Goal: Task Accomplishment & Management: Complete application form

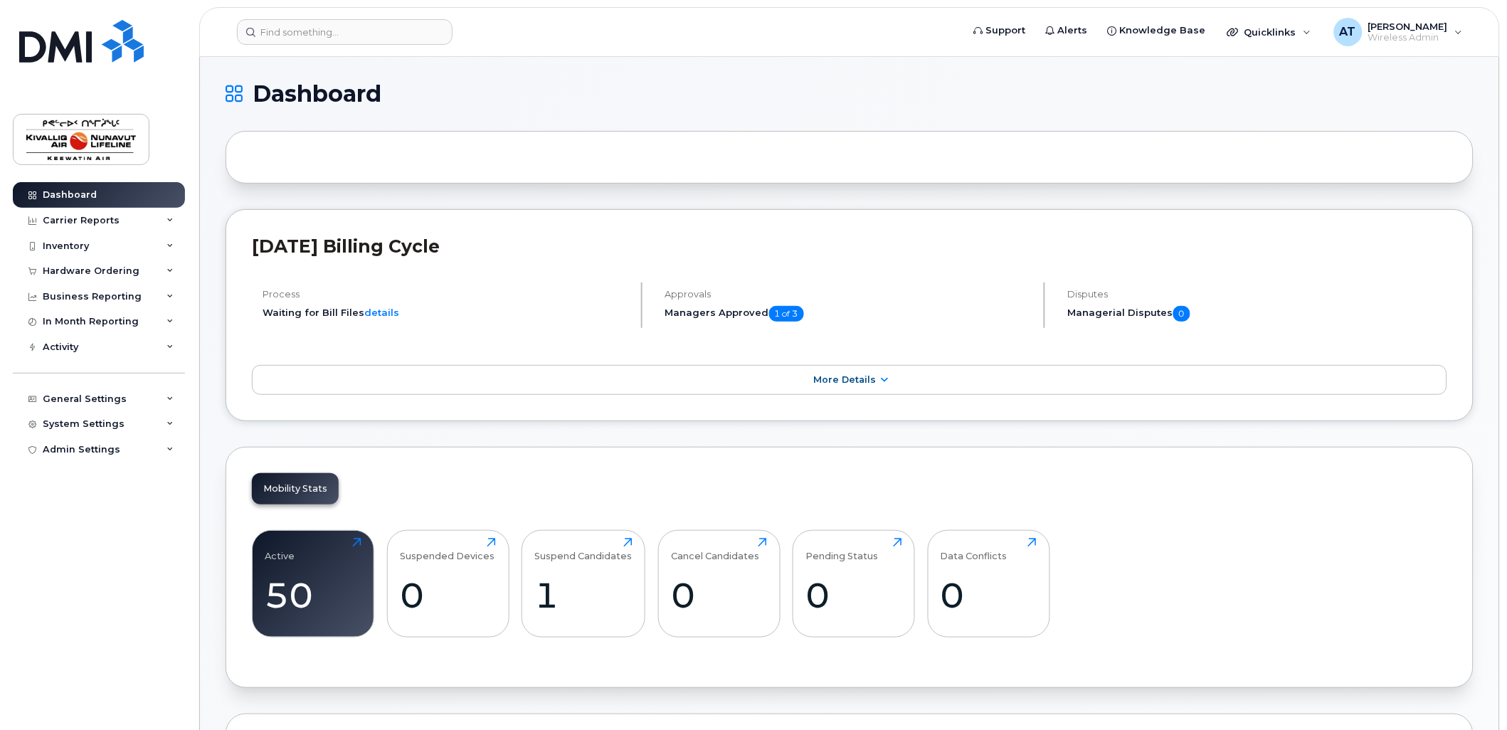
drag, startPoint x: 1249, startPoint y: 33, endPoint x: 1241, endPoint y: 48, distance: 17.2
click at [1249, 33] on span "Quicklinks" at bounding box center [1270, 31] width 52 height 11
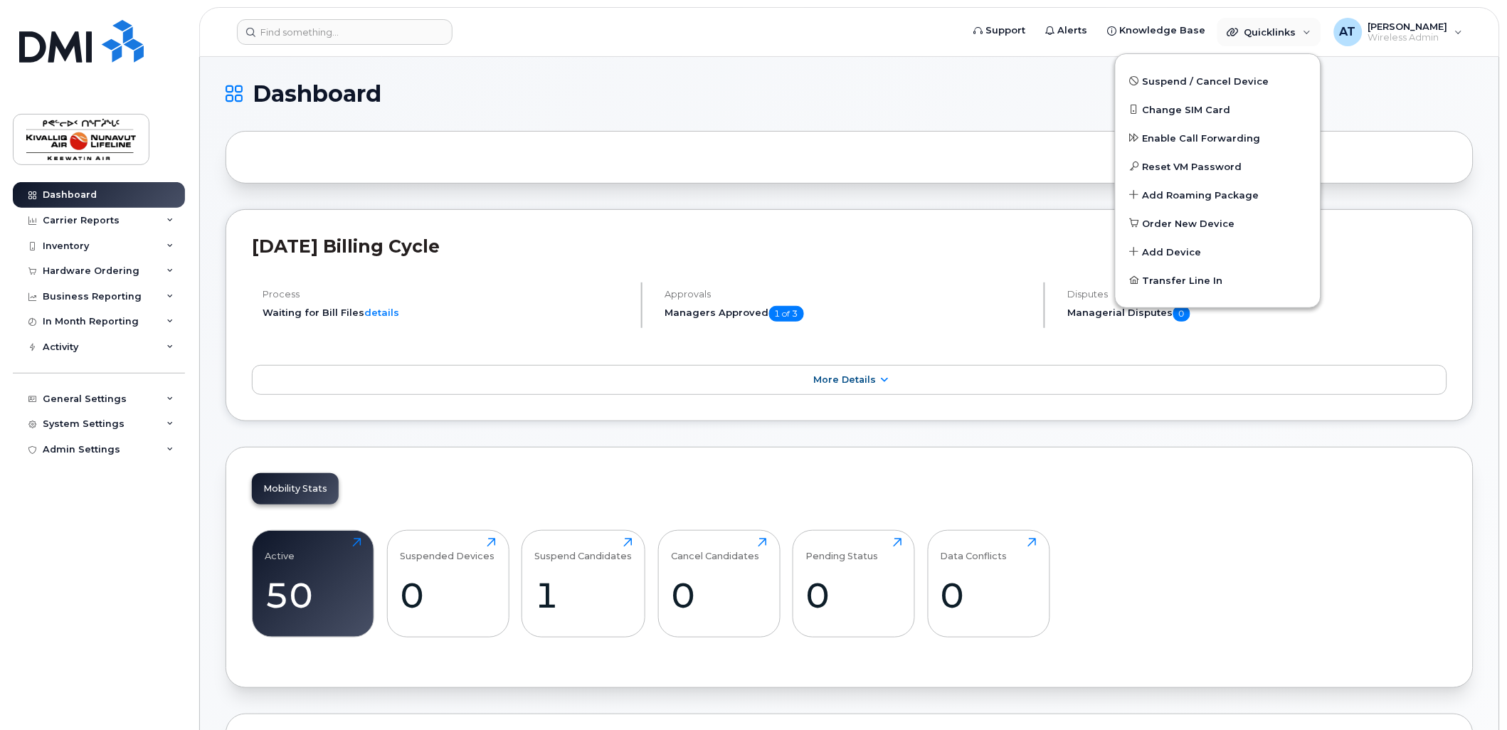
click at [968, 100] on h1 "Dashboard" at bounding box center [846, 94] width 1241 height 23
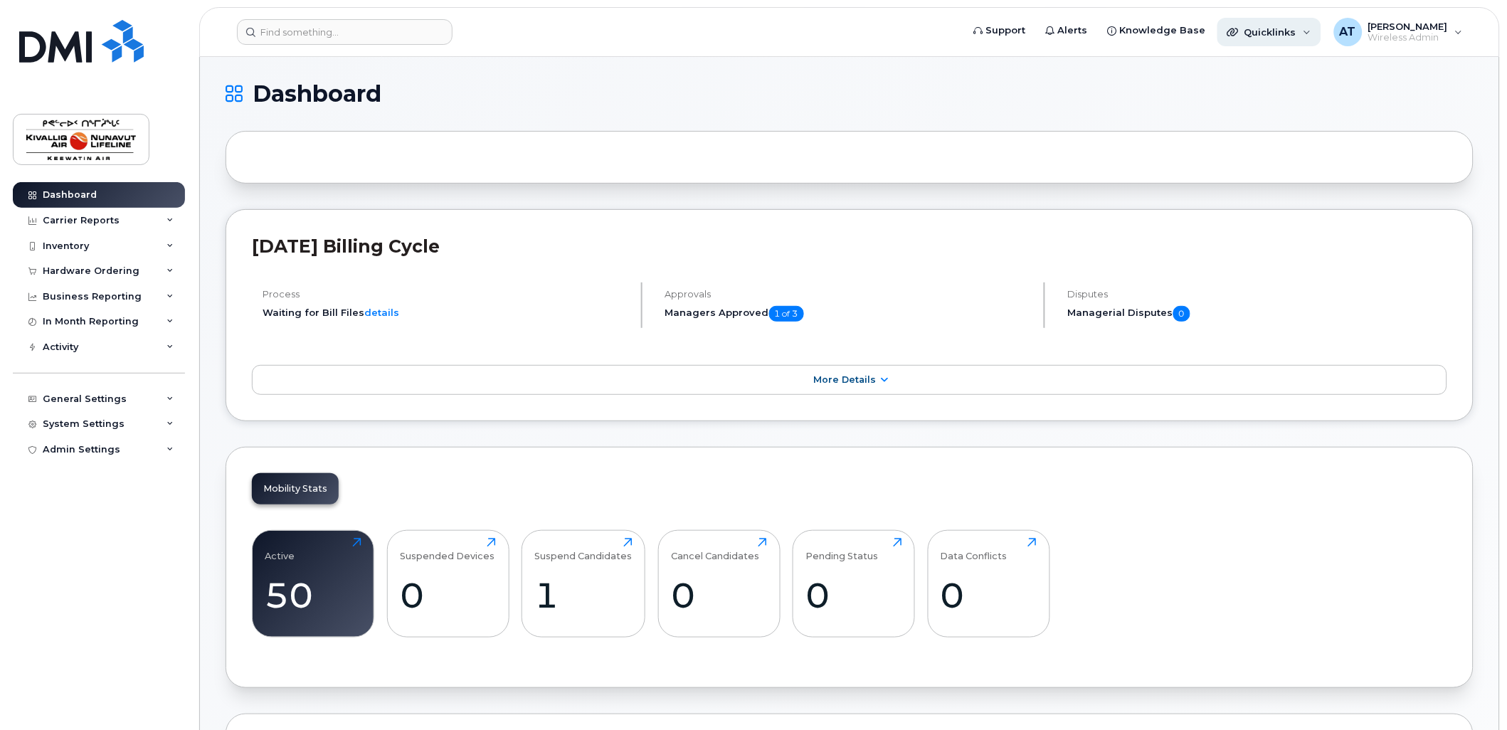
click at [1262, 28] on span "Quicklinks" at bounding box center [1270, 31] width 52 height 11
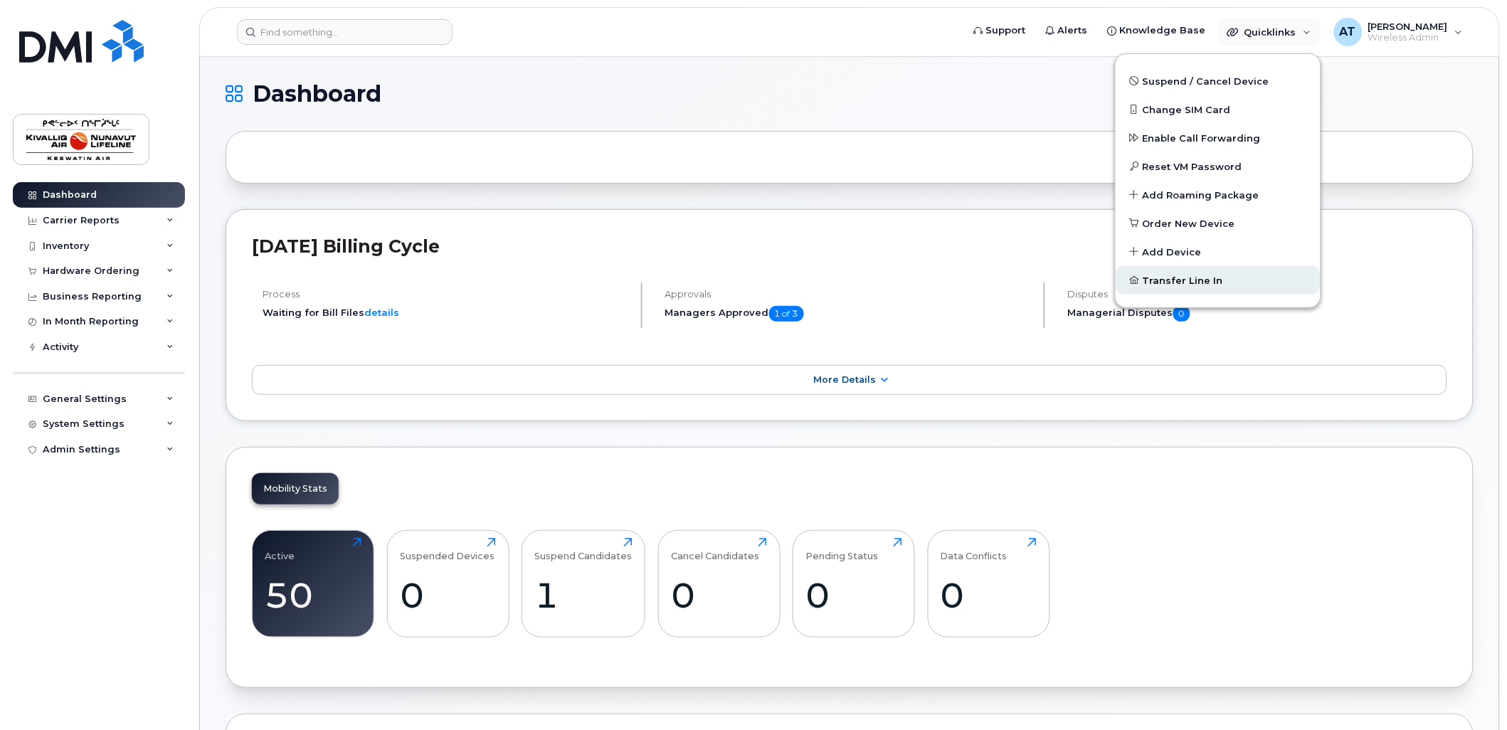
click at [1225, 278] on link "Transfer Line In" at bounding box center [1218, 280] width 205 height 28
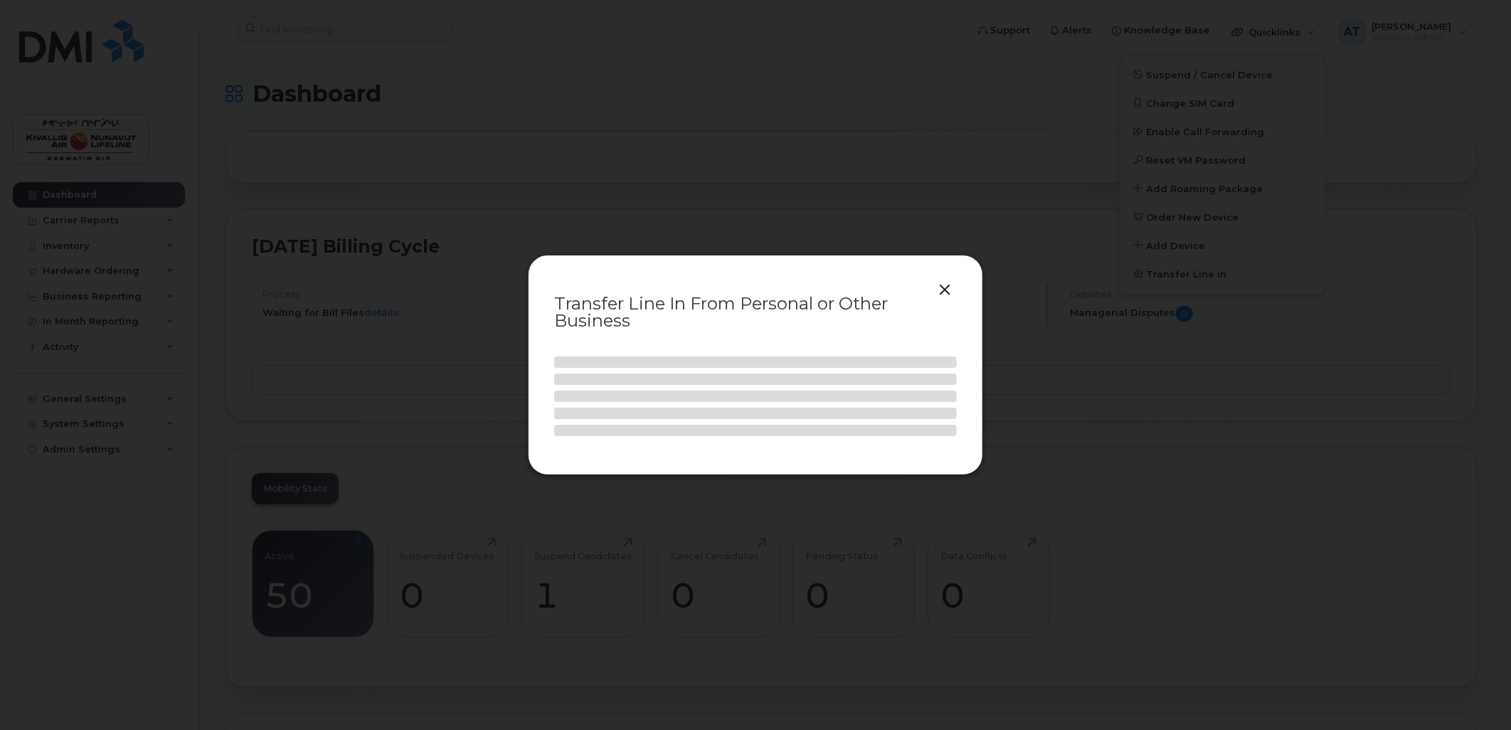
select select
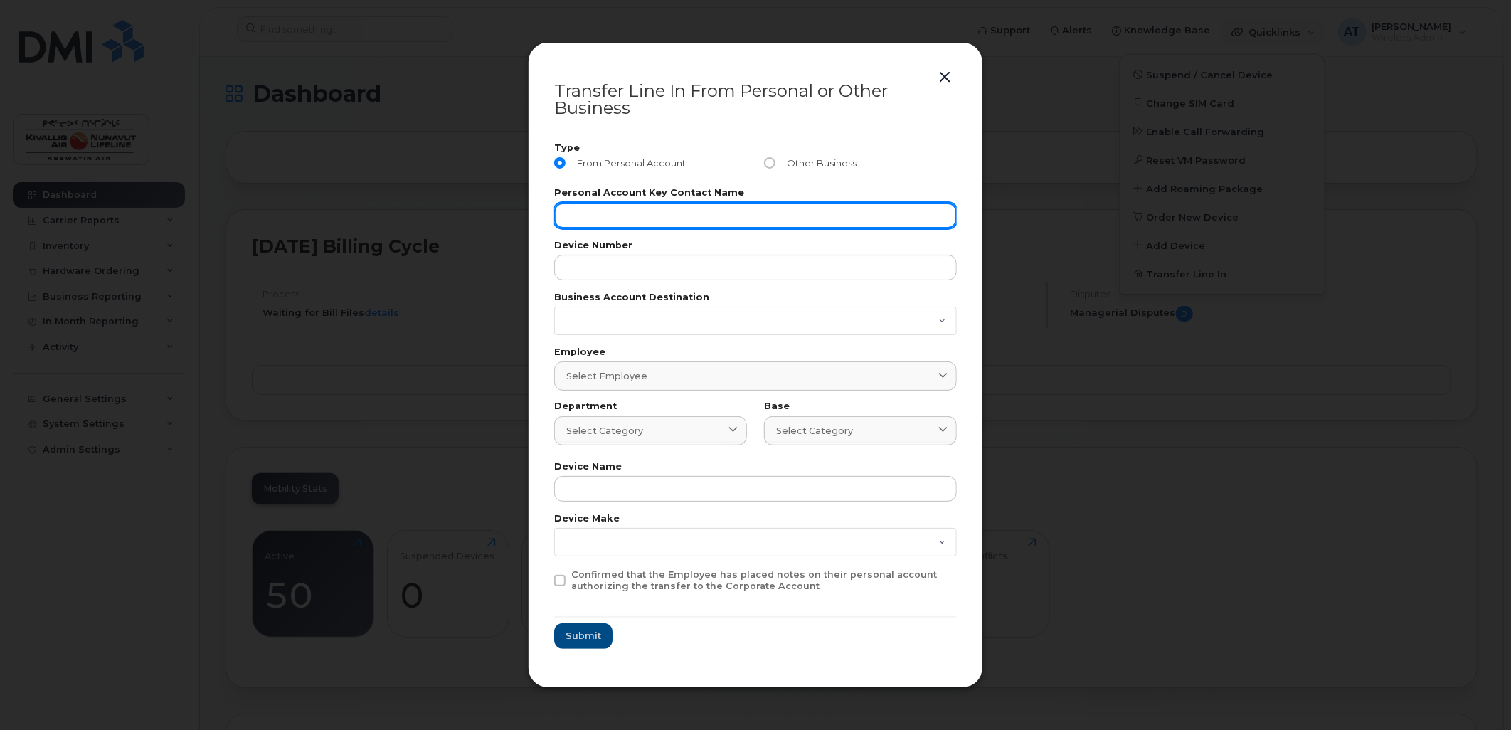
drag, startPoint x: 660, startPoint y: 205, endPoint x: 687, endPoint y: 211, distance: 27.6
click at [660, 205] on input "text" at bounding box center [755, 216] width 403 height 26
type input "[PERSON_NAME]"
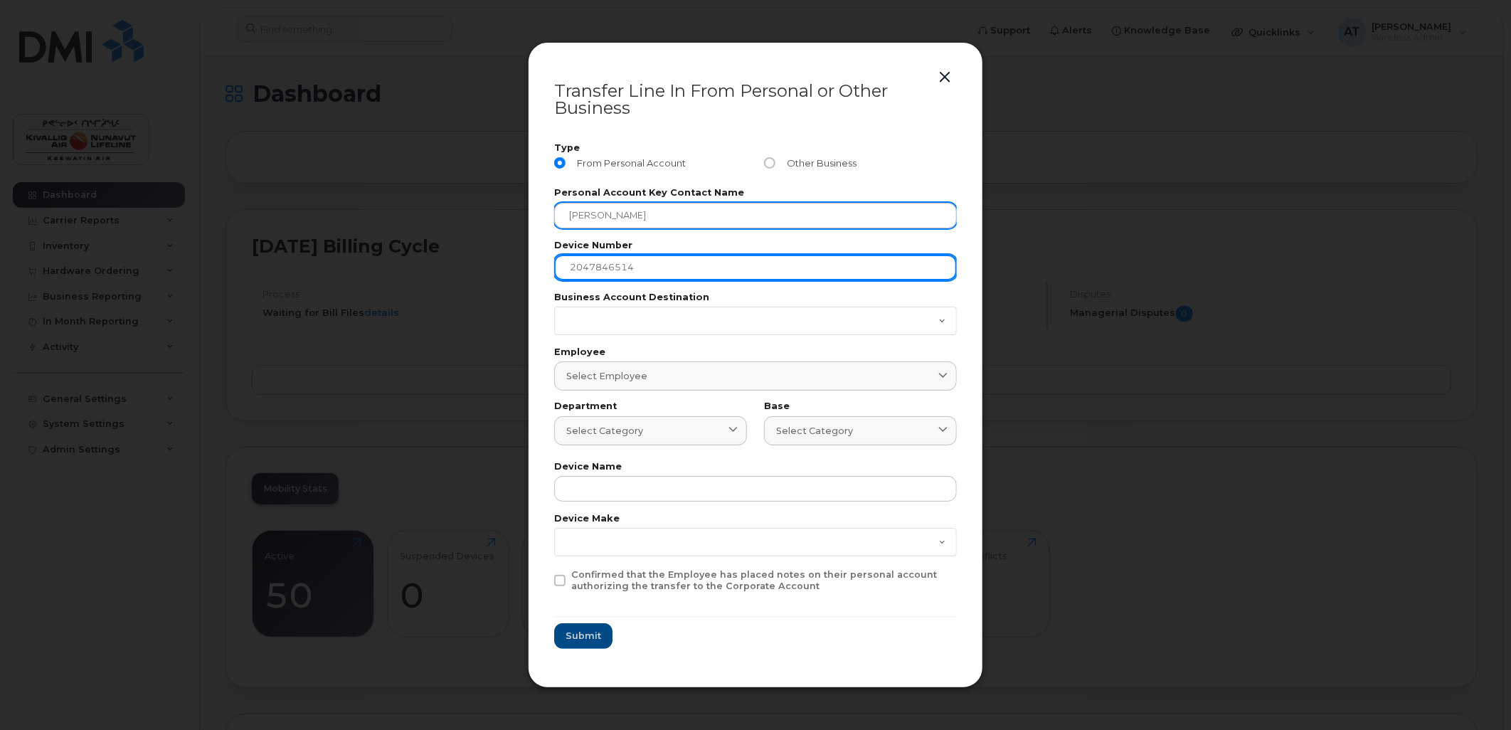
type input "2047846514"
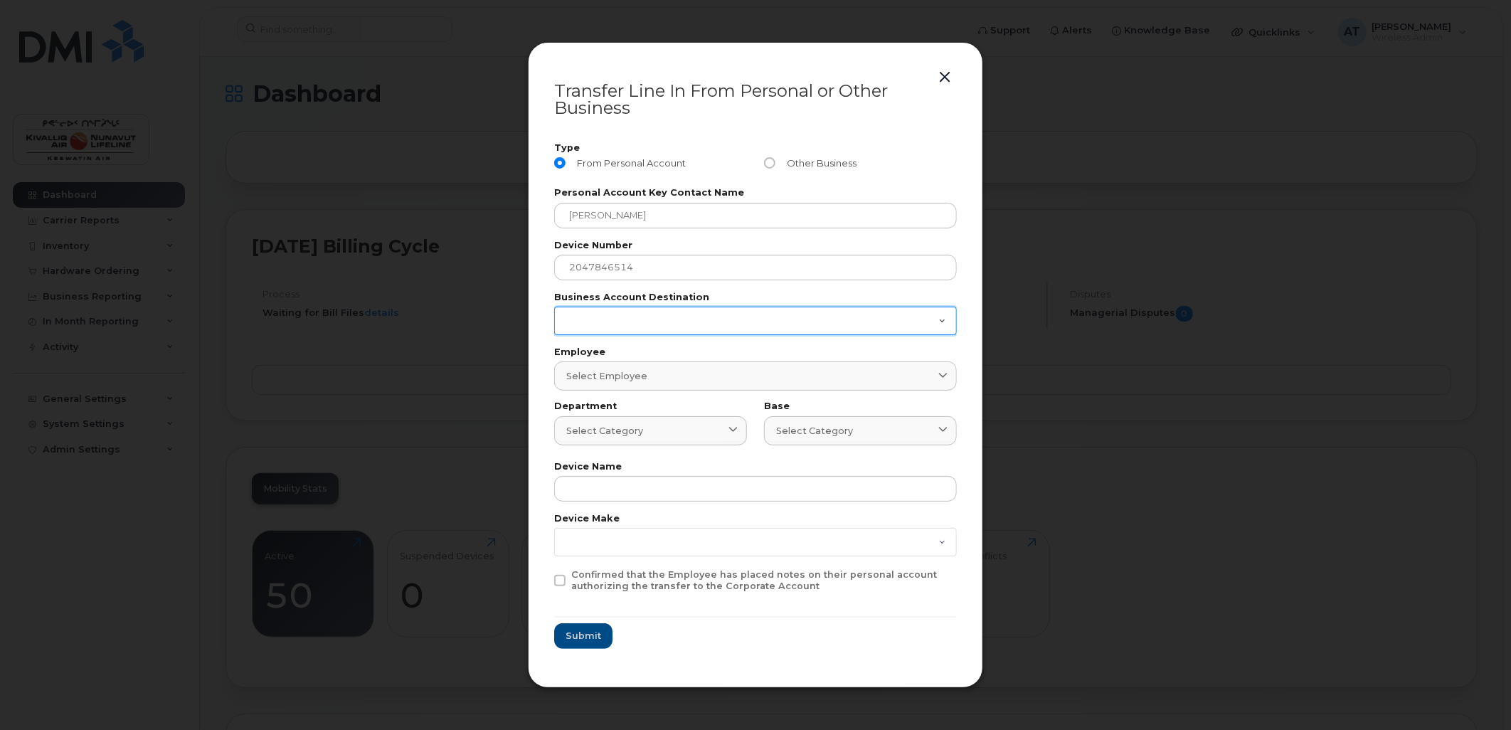
click at [827, 325] on select "0524976249" at bounding box center [755, 321] width 403 height 28
select select "0524976249"
click at [554, 307] on select "0524976249" at bounding box center [755, 321] width 403 height 28
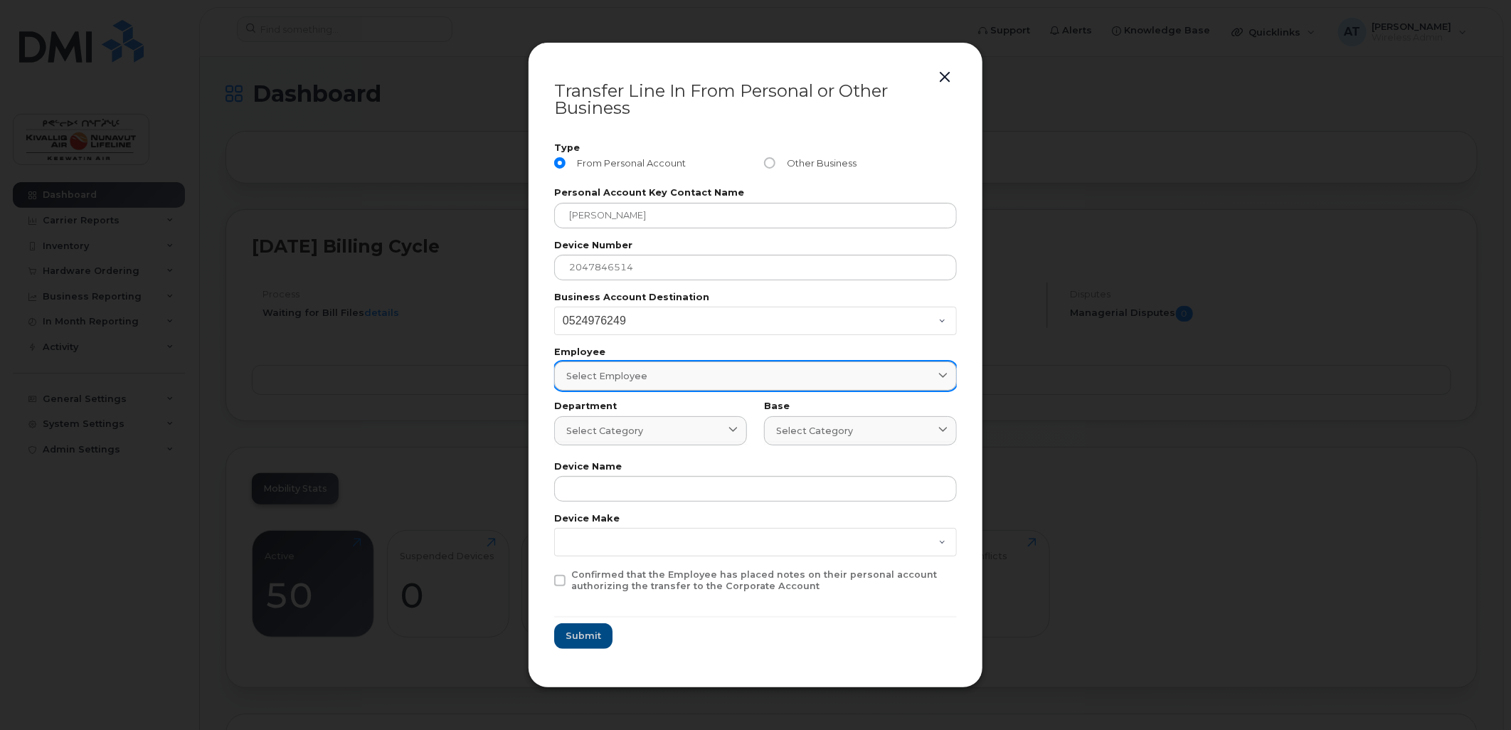
click at [662, 371] on div "Select employee" at bounding box center [755, 376] width 379 height 14
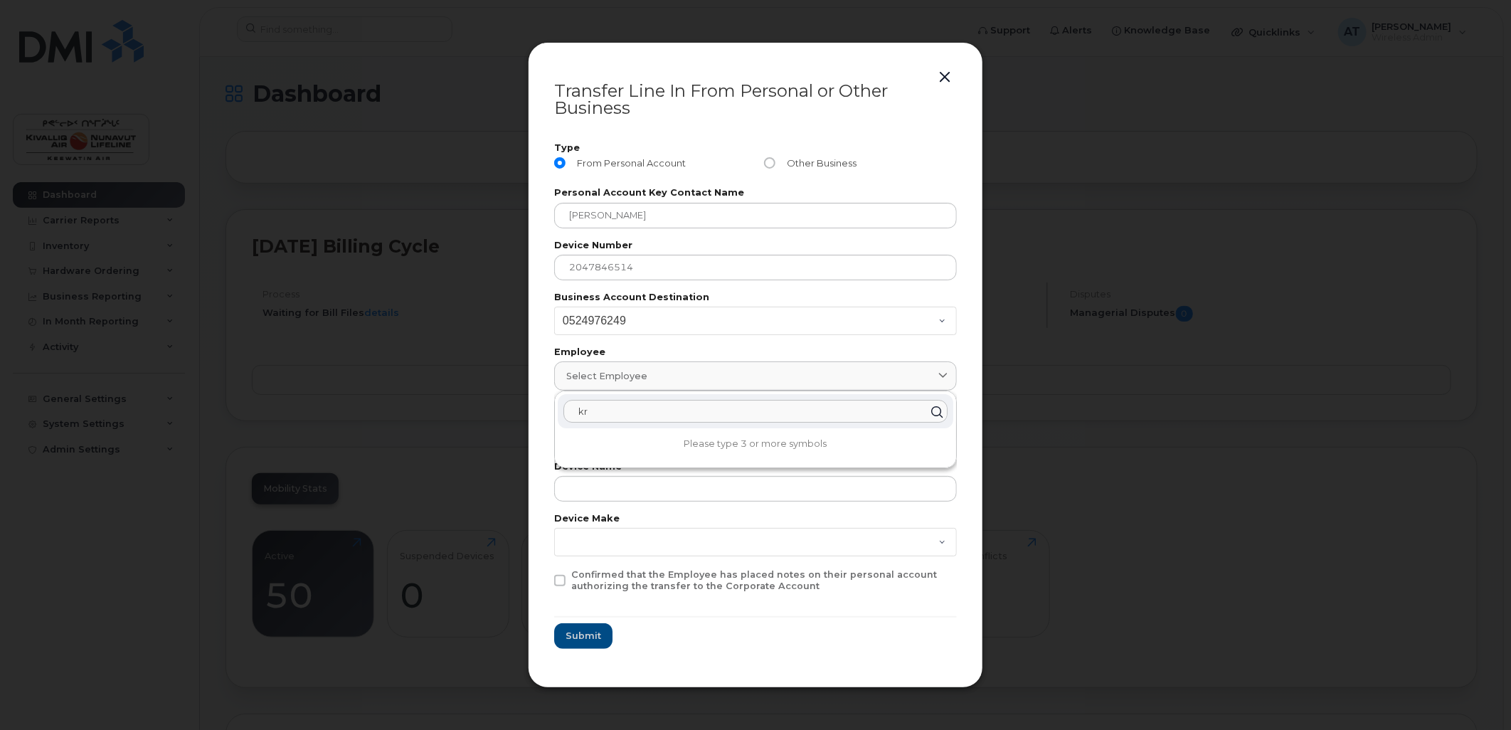
type input "k"
click at [642, 509] on form "Type From Personal Account Other Business Personal Account Key Contact Name [PE…" at bounding box center [755, 396] width 403 height 505
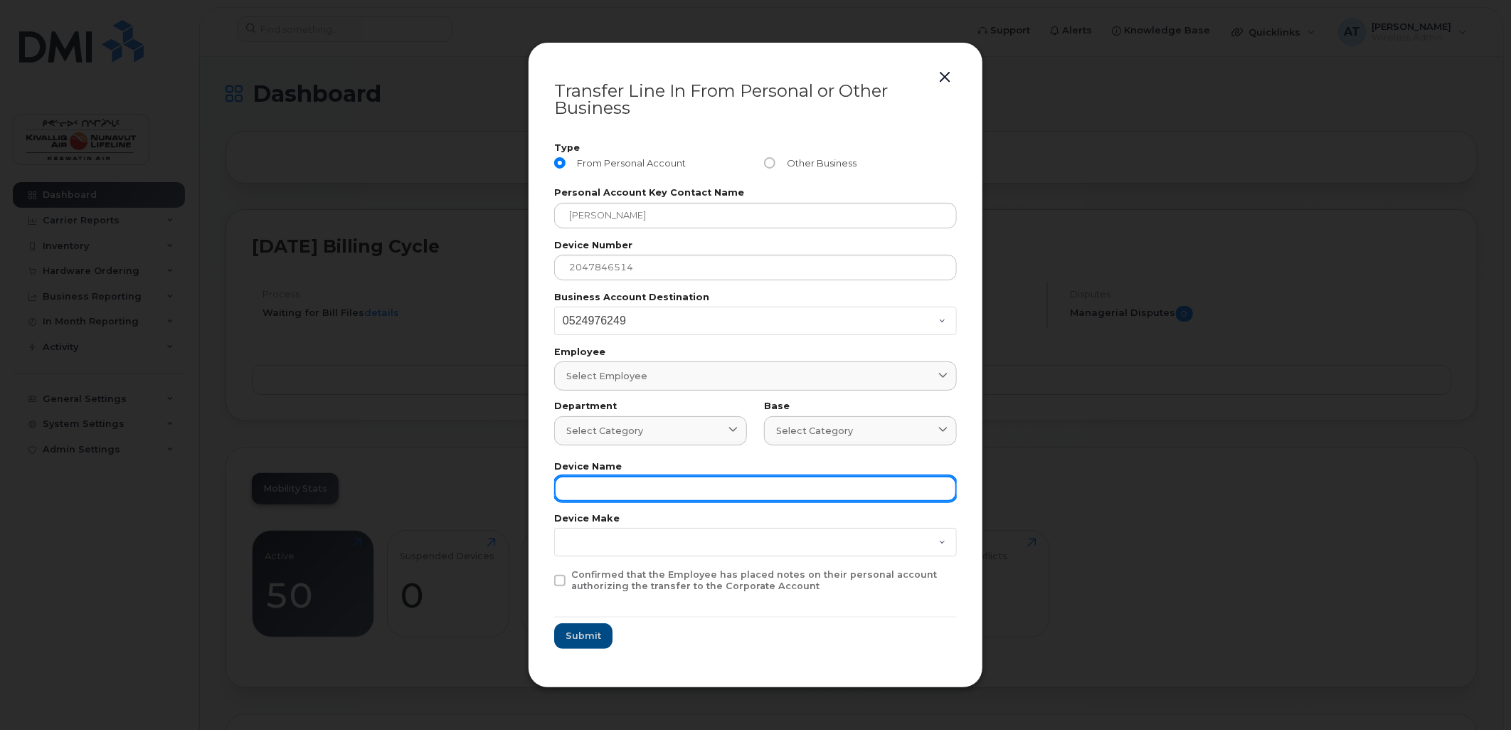
click at [643, 493] on input "text" at bounding box center [755, 489] width 403 height 26
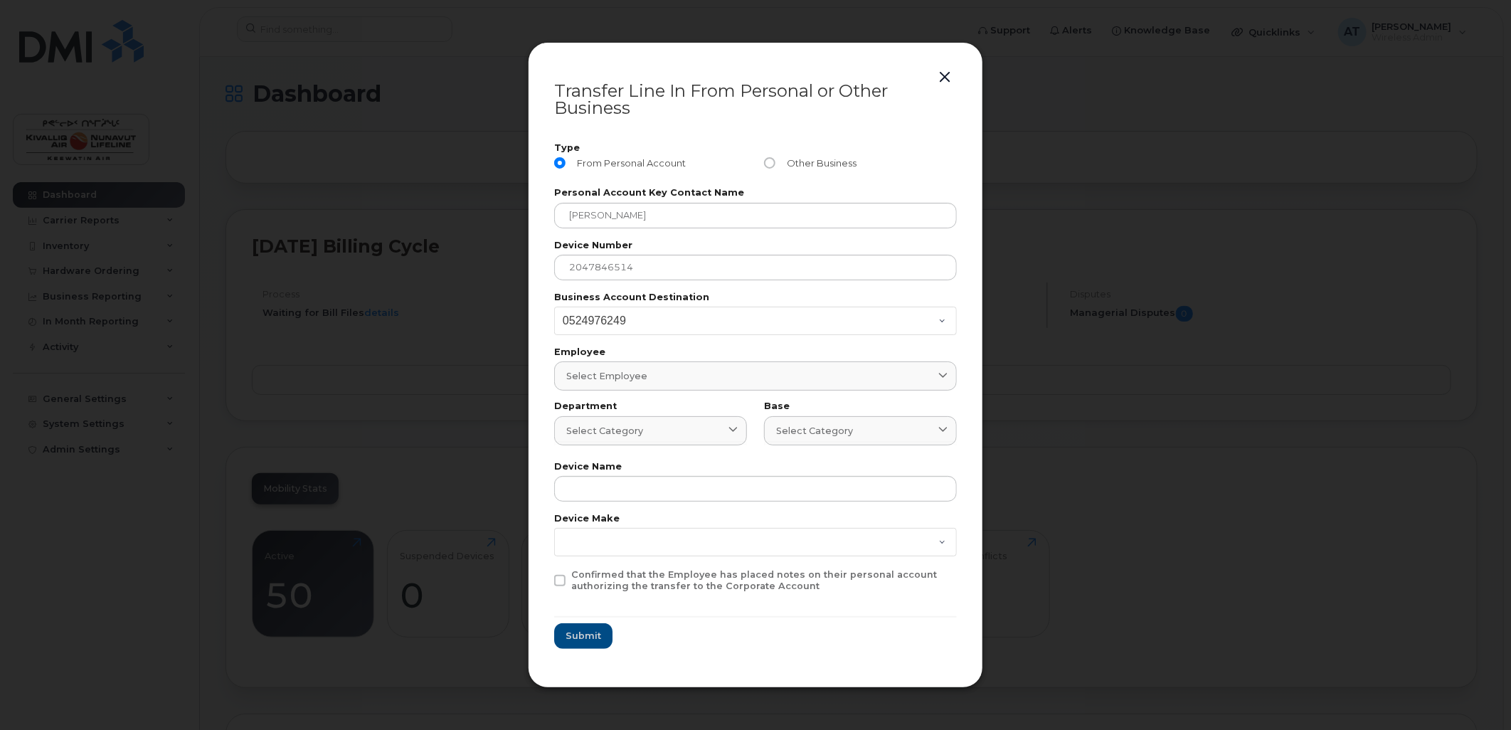
click at [951, 68] on button "button" at bounding box center [944, 78] width 21 height 20
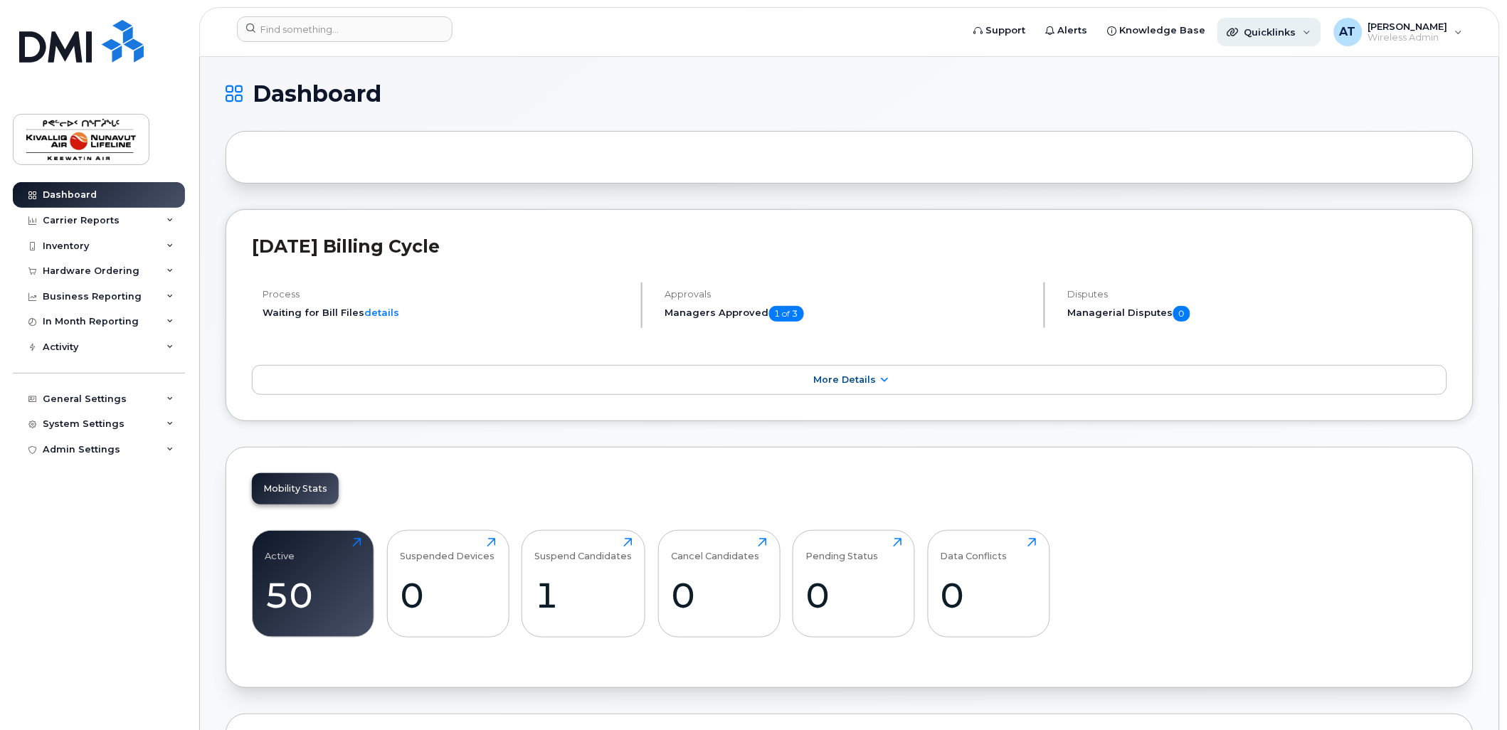
click at [1299, 32] on div "Quicklinks" at bounding box center [1269, 32] width 104 height 28
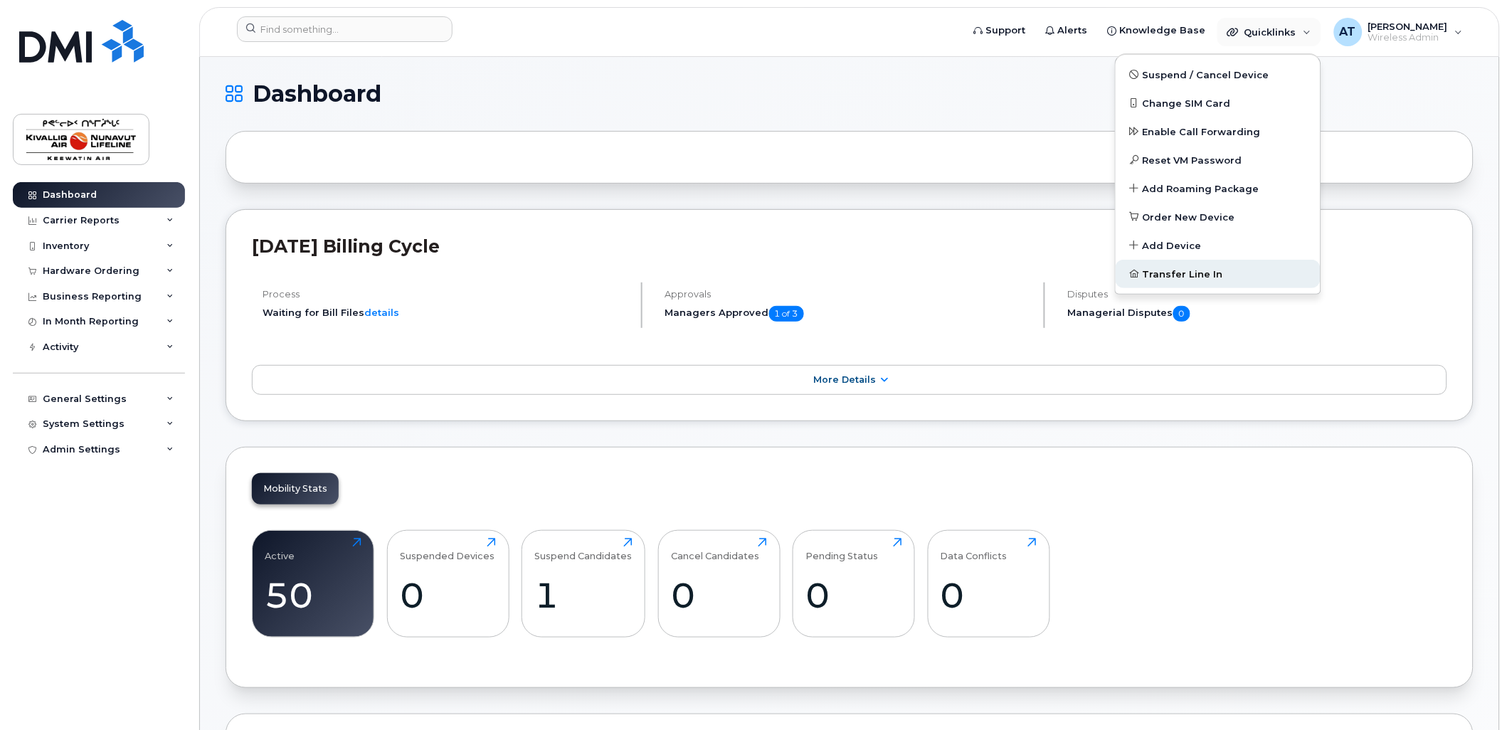
click at [1188, 273] on span "Transfer Line In" at bounding box center [1183, 275] width 80 height 14
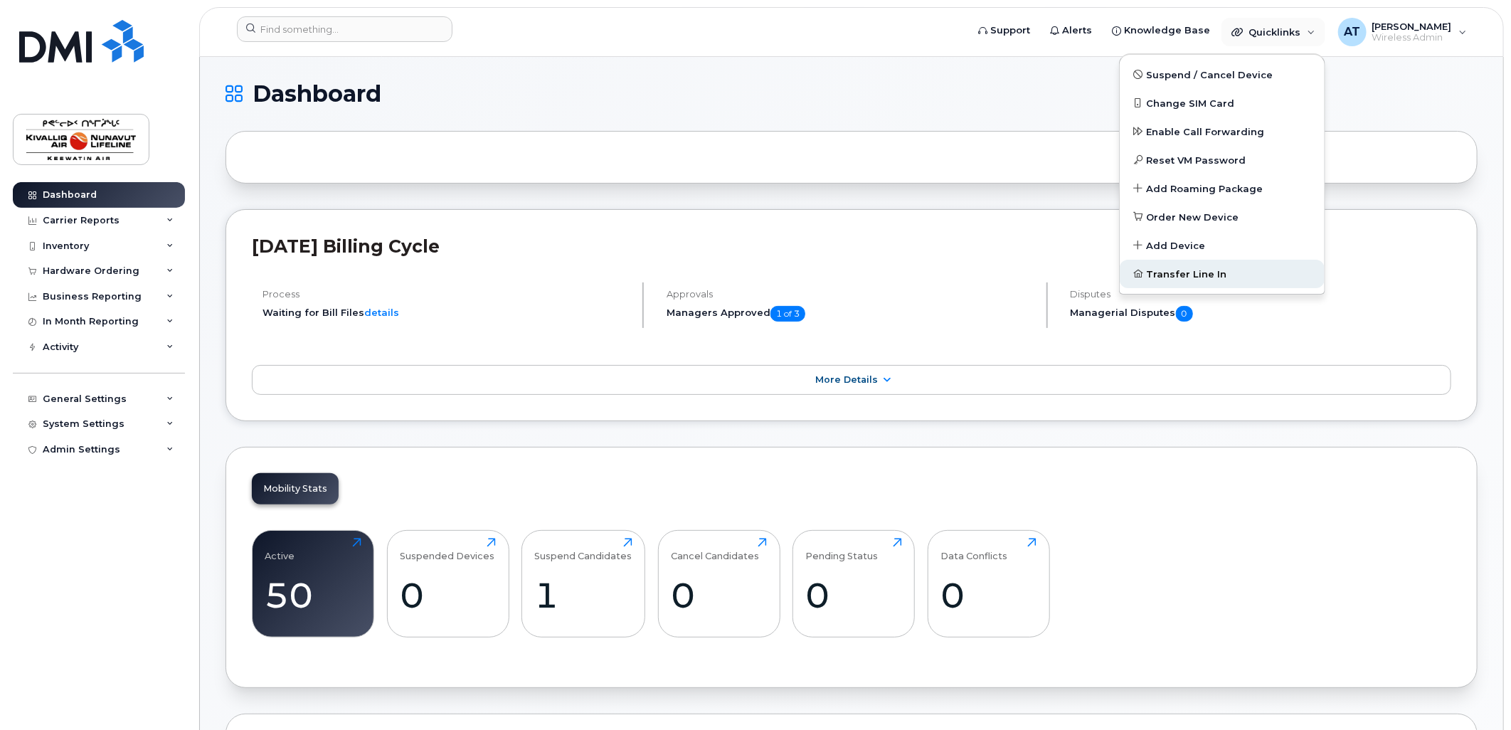
select select
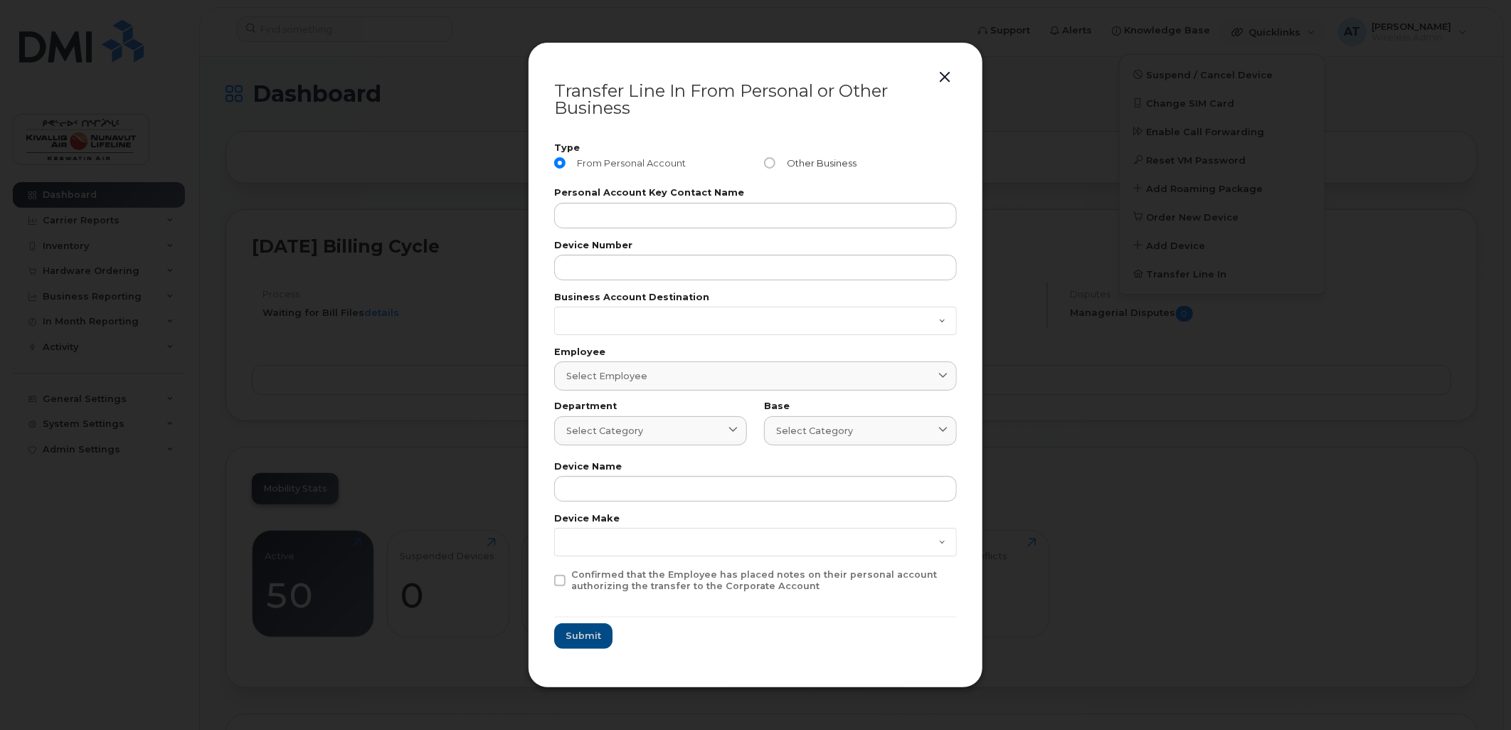
click at [771, 162] on input "Other Business" at bounding box center [769, 162] width 11 height 11
radio input "true"
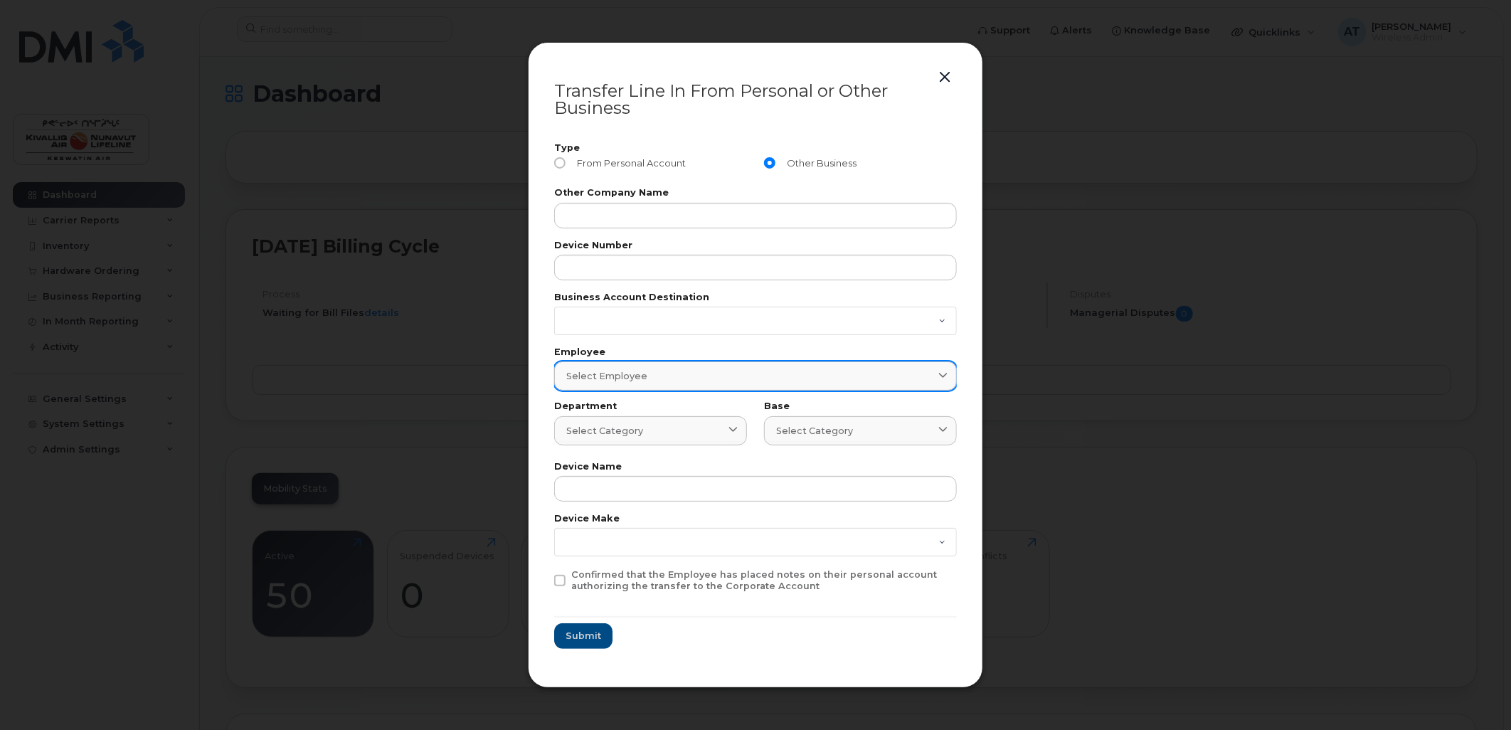
click at [795, 371] on div "Select employee" at bounding box center [755, 376] width 379 height 14
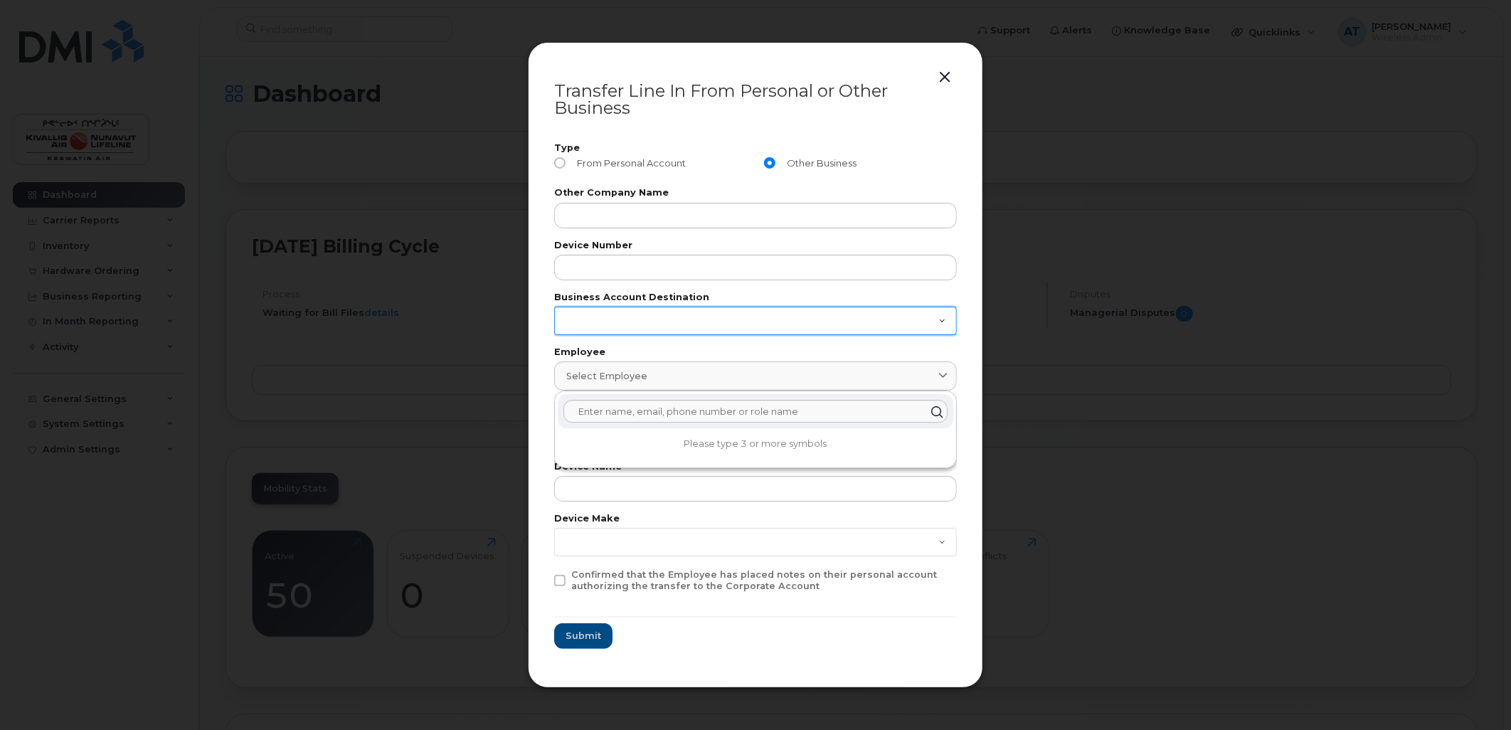
click at [806, 329] on select "0524976249" at bounding box center [755, 321] width 403 height 28
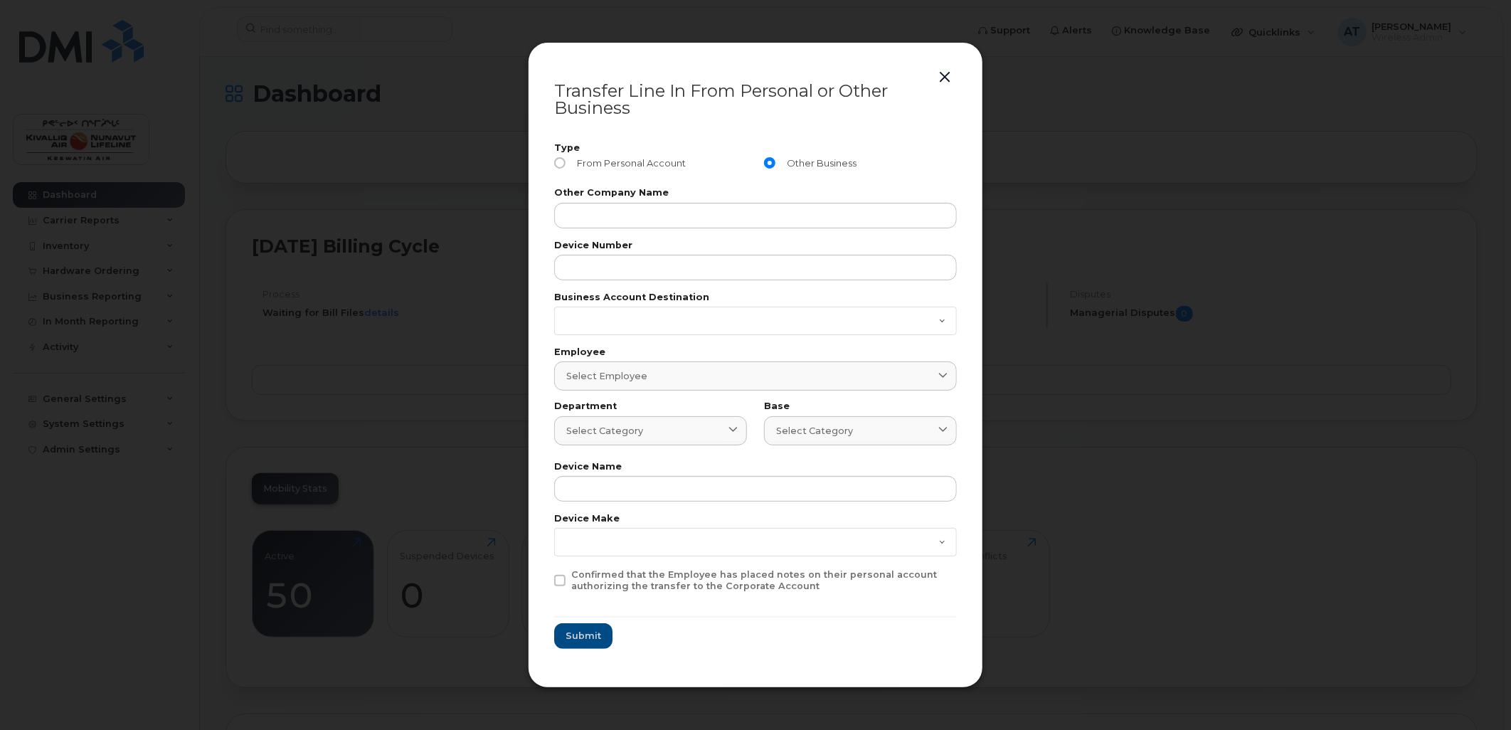
click at [793, 303] on div "Business Account Destination 0524976249" at bounding box center [755, 314] width 403 height 42
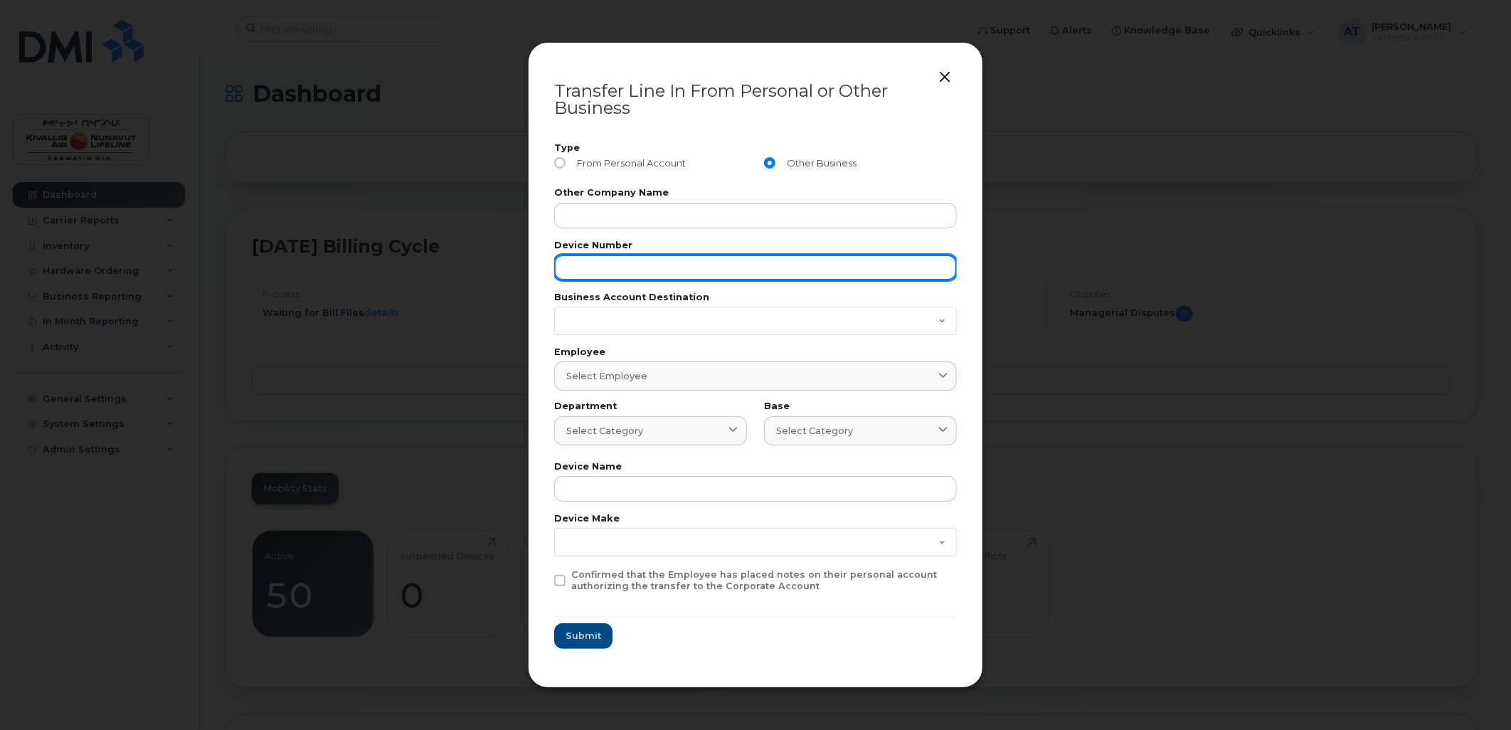
click at [719, 264] on input "text" at bounding box center [755, 268] width 403 height 26
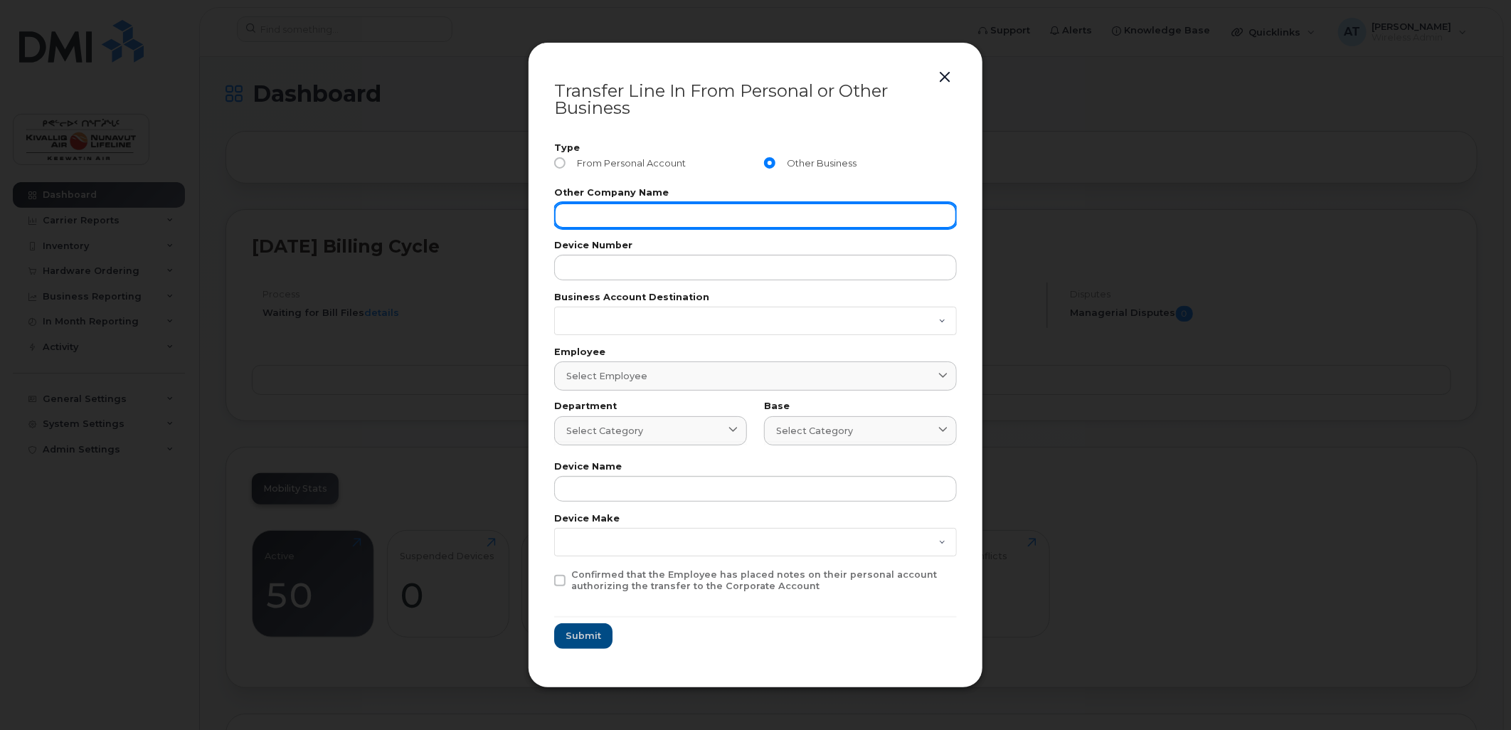
click at [727, 216] on input "text" at bounding box center [755, 216] width 403 height 26
click at [630, 203] on input "text" at bounding box center [755, 216] width 403 height 26
type input "[PERSON_NAME]"
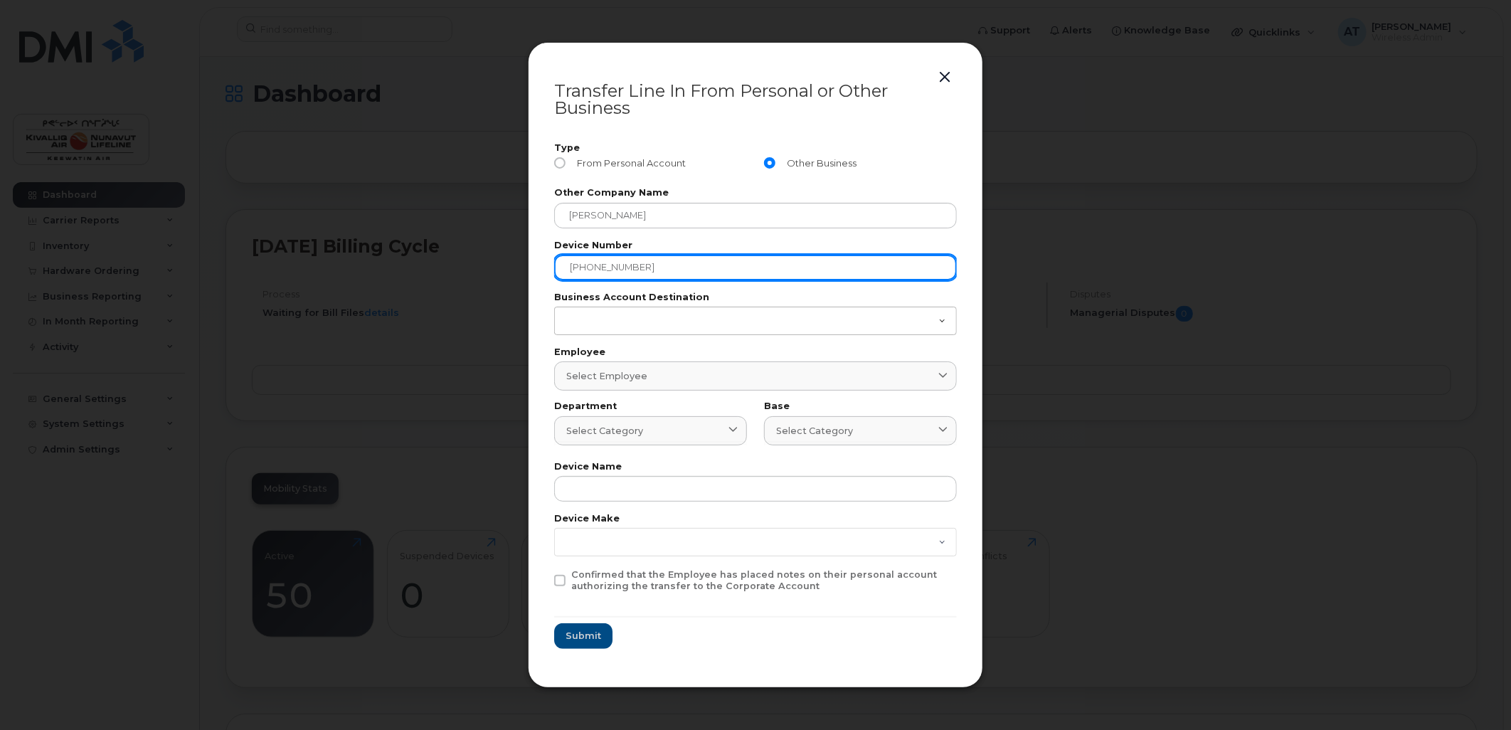
type input "[PHONE_NUMBER]"
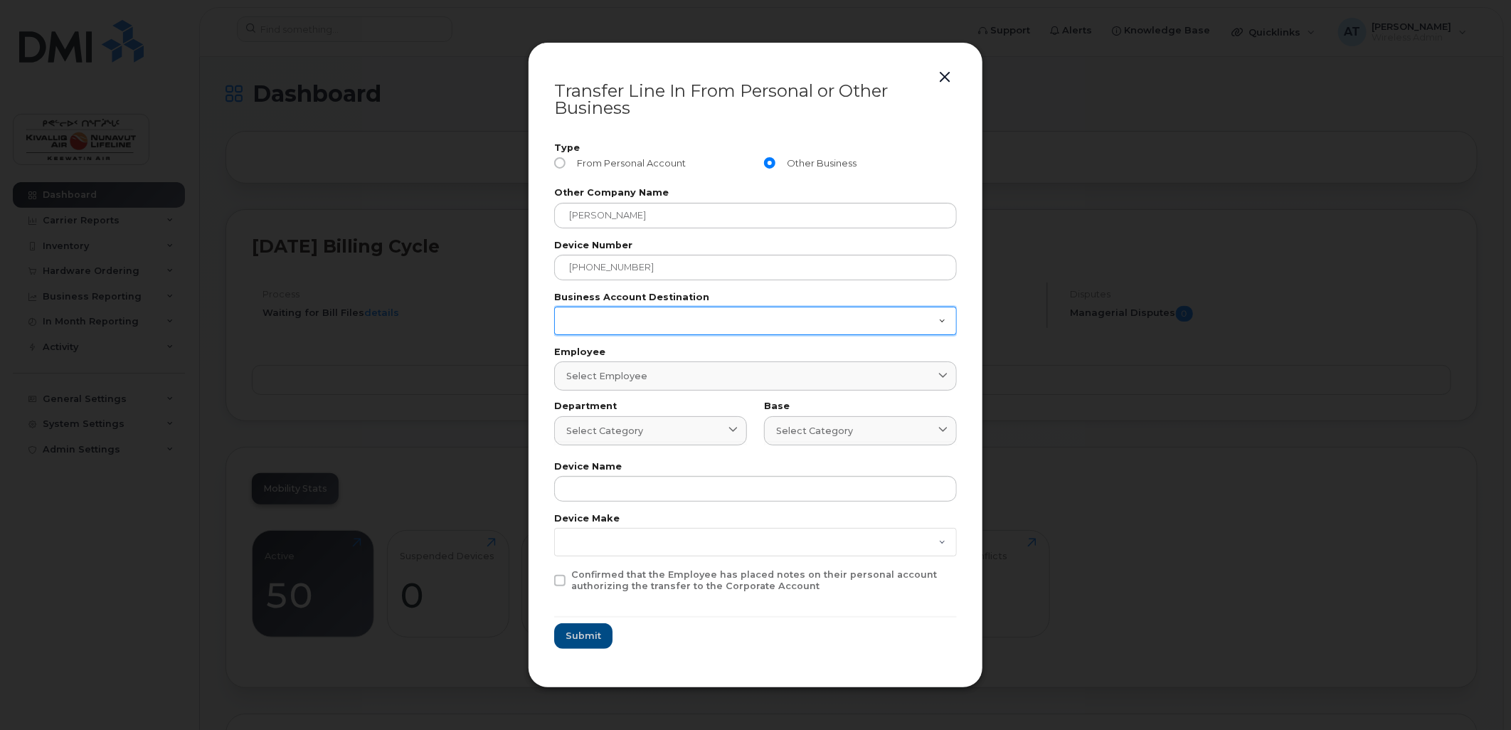
click at [613, 319] on select "0524976249" at bounding box center [755, 321] width 403 height 28
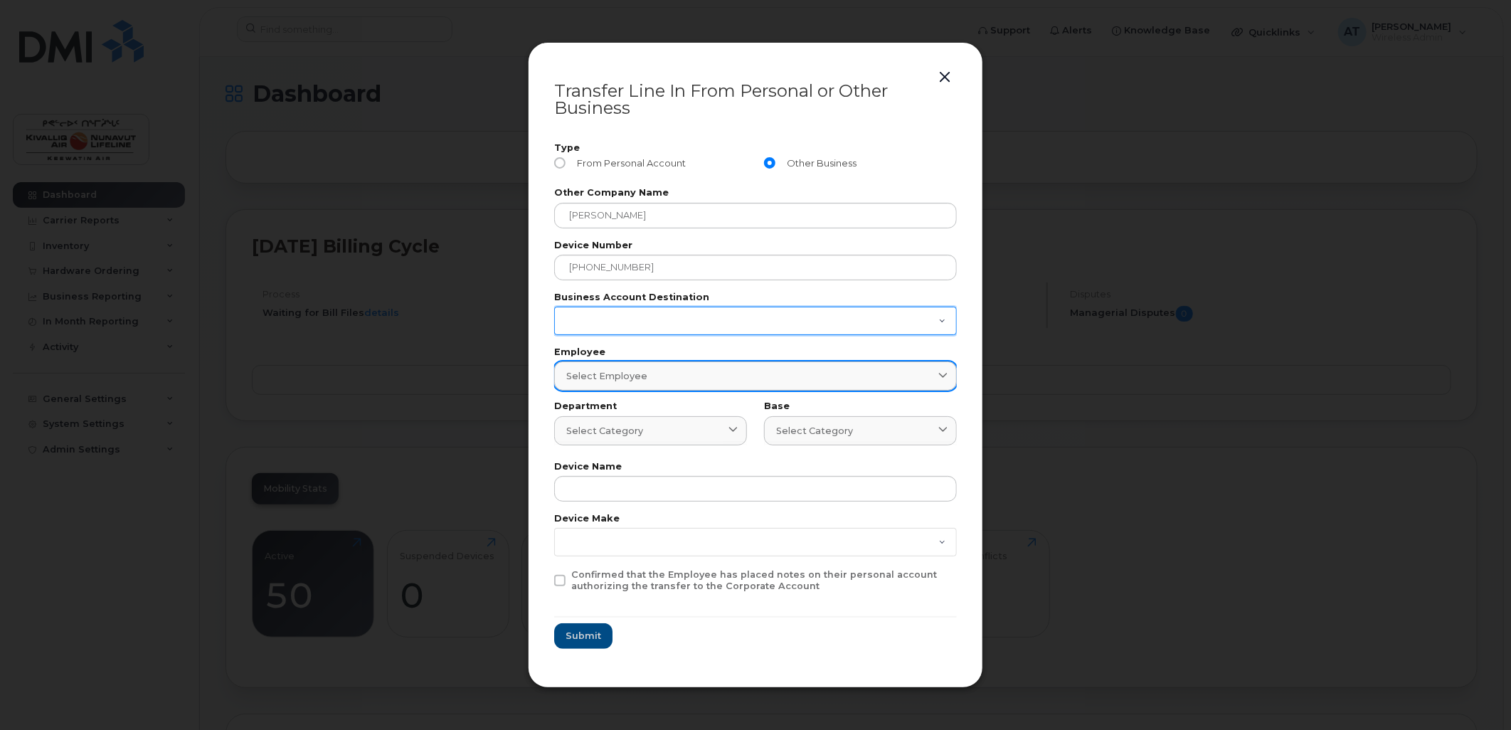
select select "0524976249"
click at [554, 307] on select "0524976249" at bounding box center [755, 321] width 403 height 28
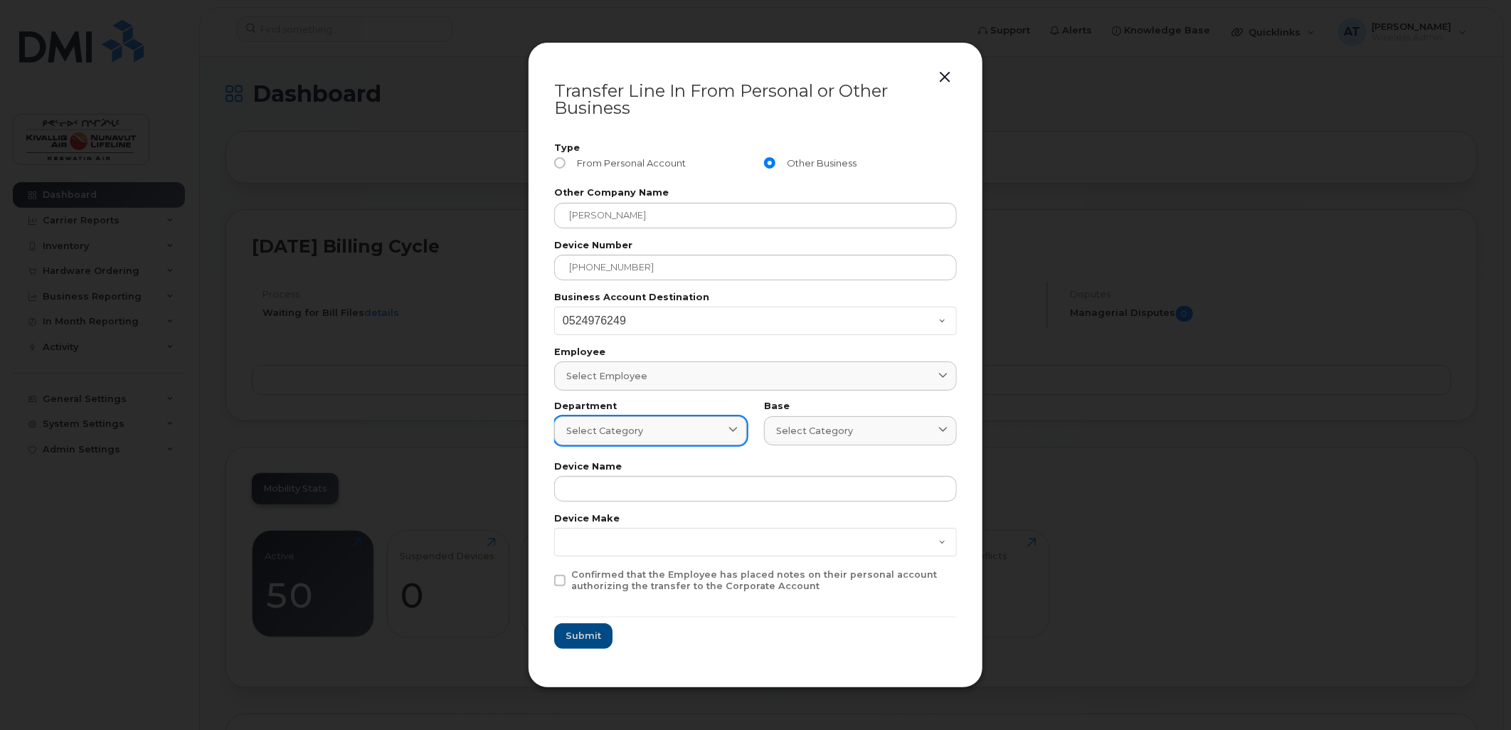
drag, startPoint x: 620, startPoint y: 425, endPoint x: 628, endPoint y: 428, distance: 7.7
click at [621, 425] on span "Select category" at bounding box center [604, 431] width 77 height 14
type input "flig"
click at [634, 493] on p "Flight Dpt" at bounding box center [650, 500] width 163 height 15
type input "7797"
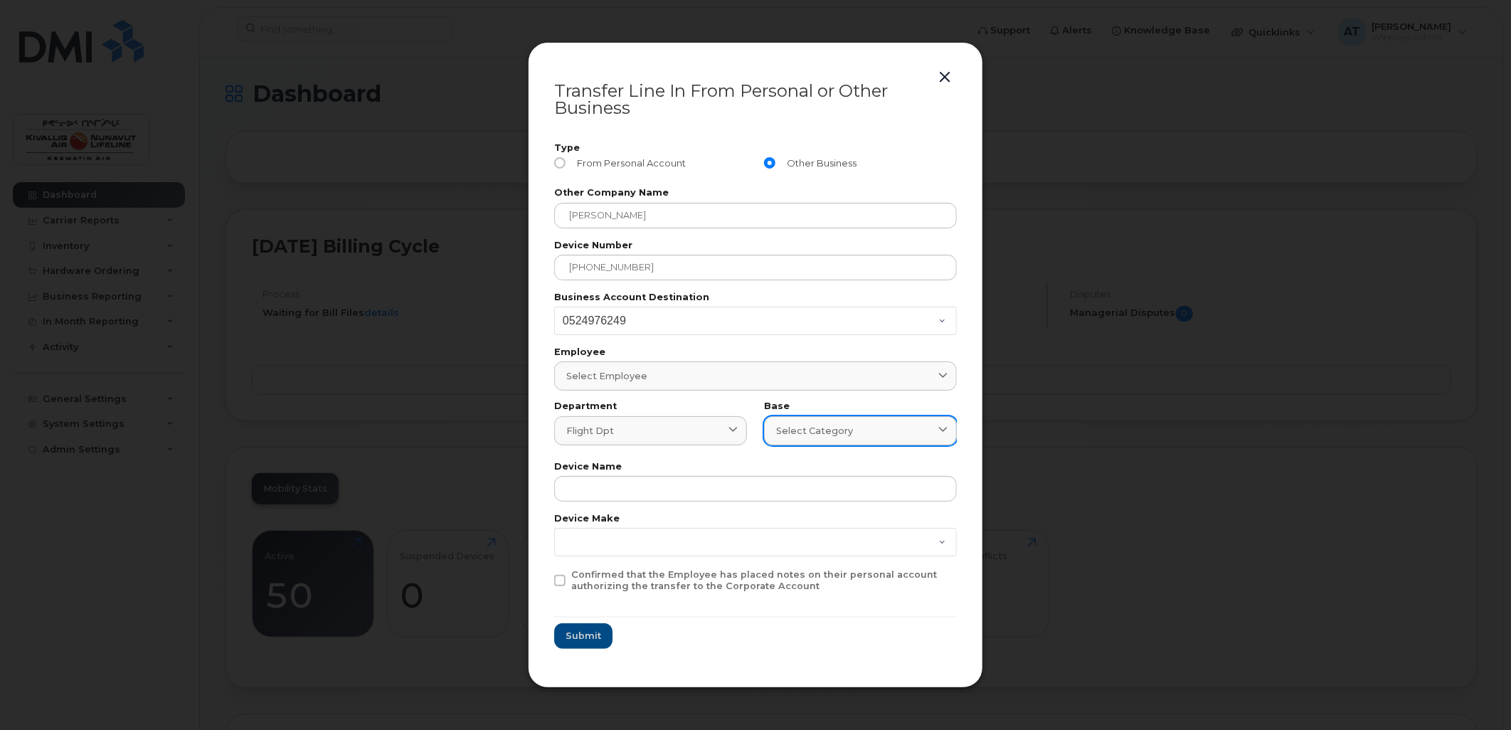
click at [820, 424] on span "Select category" at bounding box center [814, 431] width 77 height 14
type input "Y"
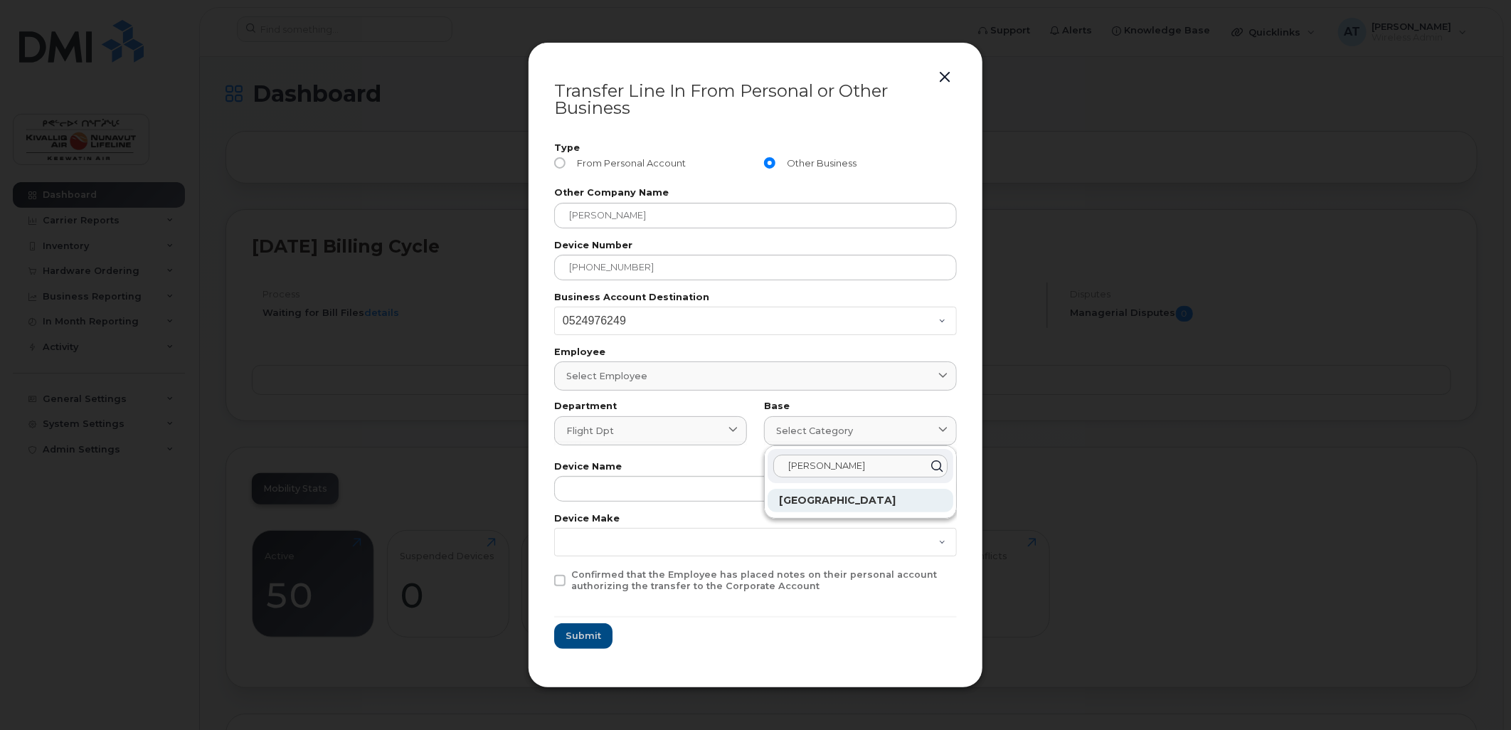
type input "[PERSON_NAME]"
click at [827, 506] on p "[GEOGRAPHIC_DATA]" at bounding box center [860, 500] width 163 height 15
type input "7806"
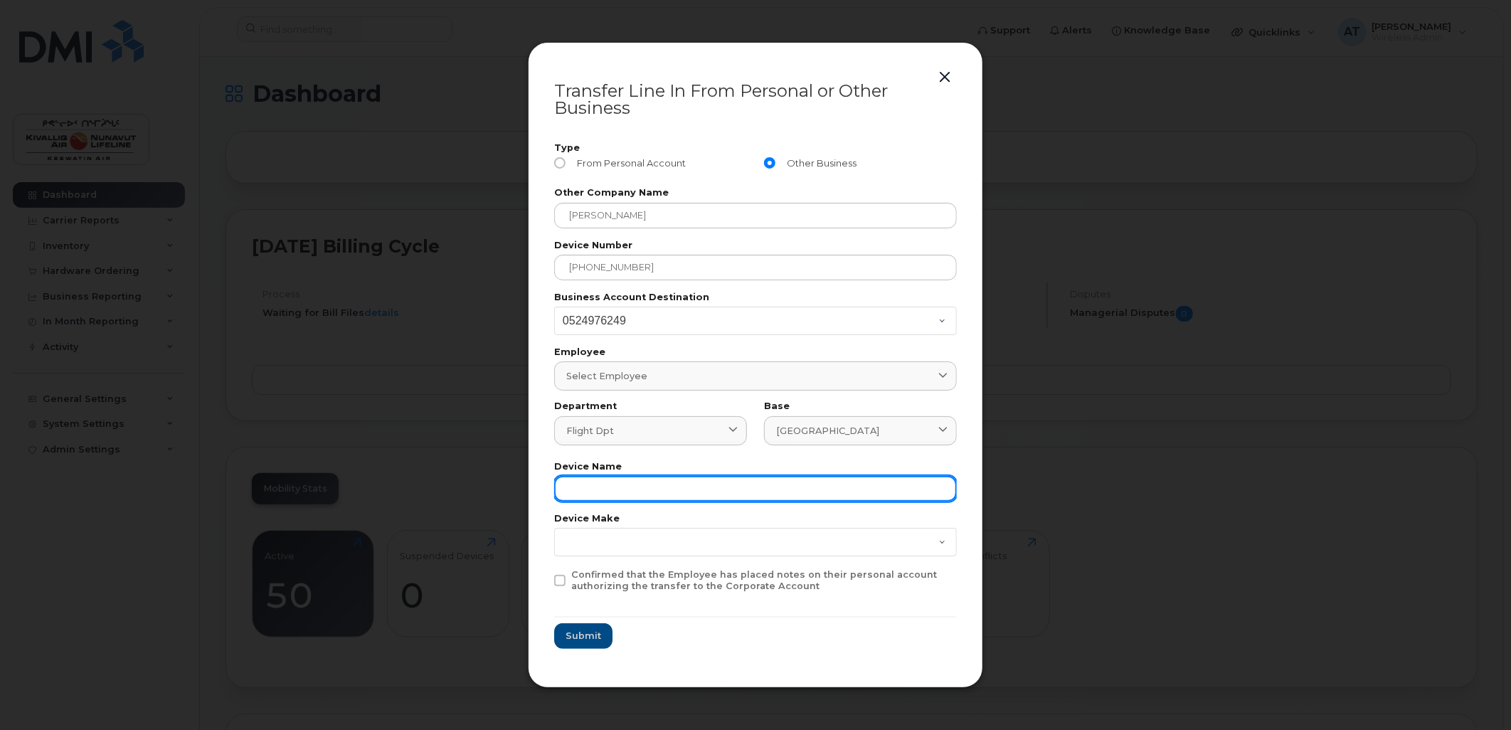
click at [712, 482] on input "text" at bounding box center [755, 489] width 403 height 26
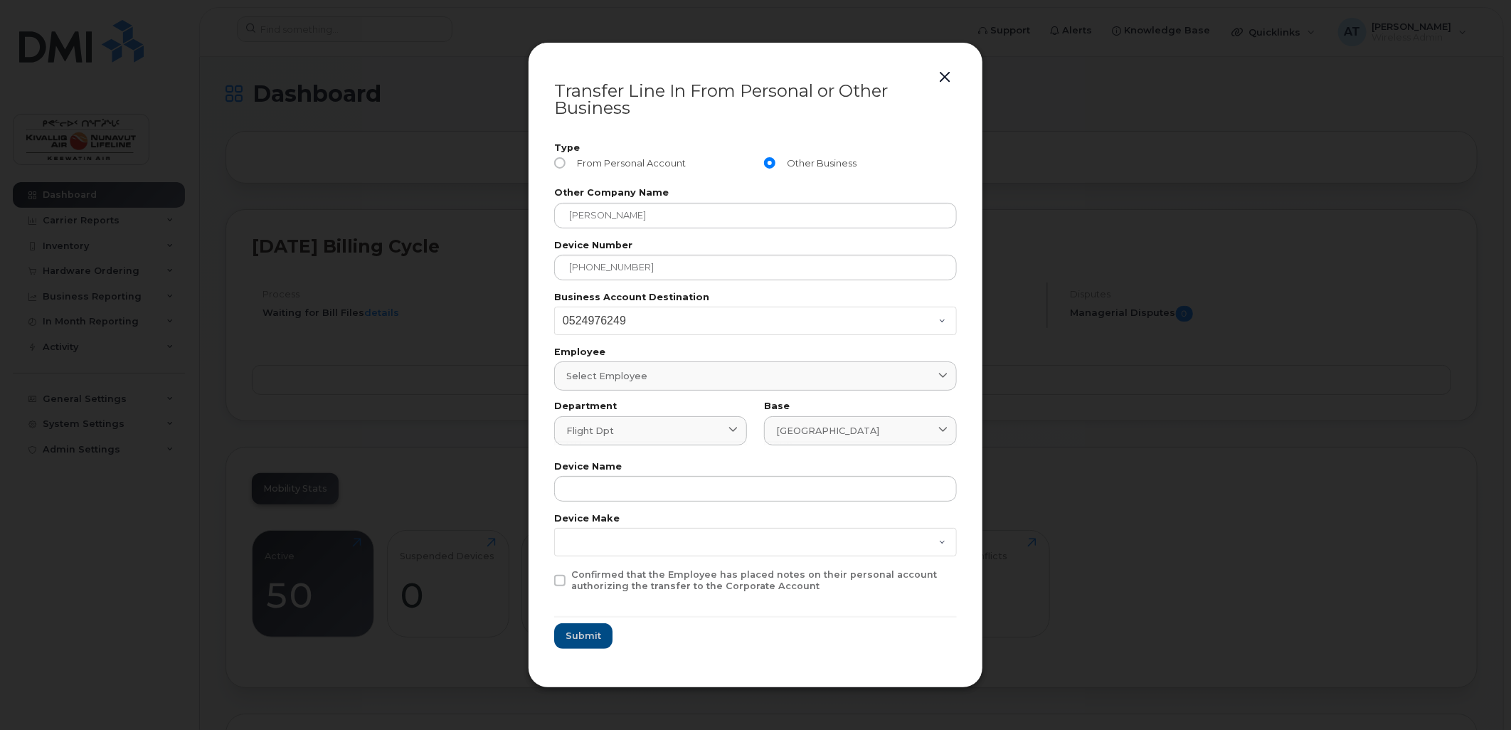
click at [559, 580] on span at bounding box center [559, 580] width 11 height 11
click at [544, 576] on input "Confirmed that the Employee has placed notes on their personal account authoriz…" at bounding box center [540, 572] width 7 height 7
click at [562, 581] on span at bounding box center [559, 580] width 11 height 11
click at [544, 576] on input "Confirmed that the Employee has placed notes on their personal account authoriz…" at bounding box center [540, 572] width 7 height 7
click at [562, 579] on span at bounding box center [559, 580] width 11 height 11
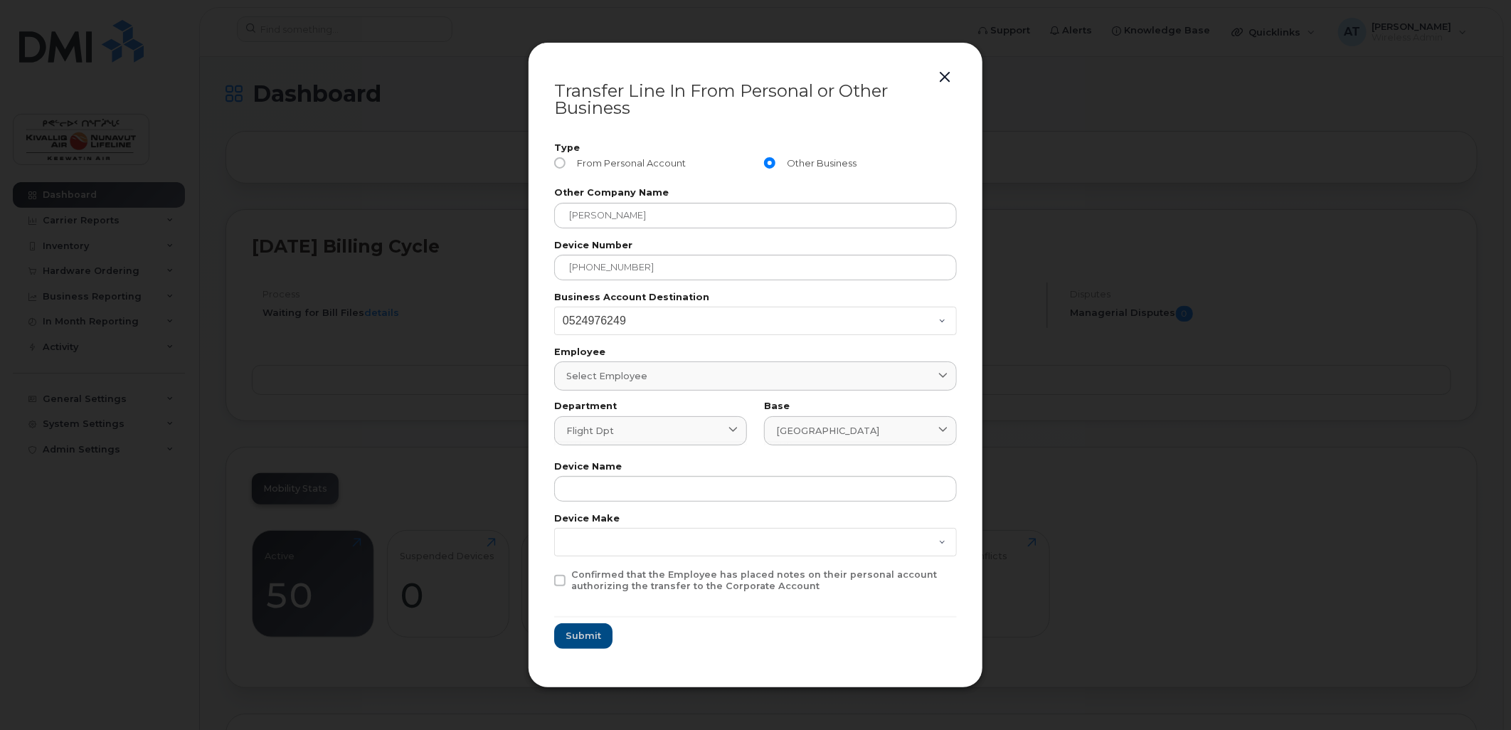
click at [544, 576] on input "Confirmed that the Employee has placed notes on their personal account authoriz…" at bounding box center [540, 572] width 7 height 7
checkbox input "true"
click at [596, 638] on span "Submit" at bounding box center [584, 636] width 36 height 14
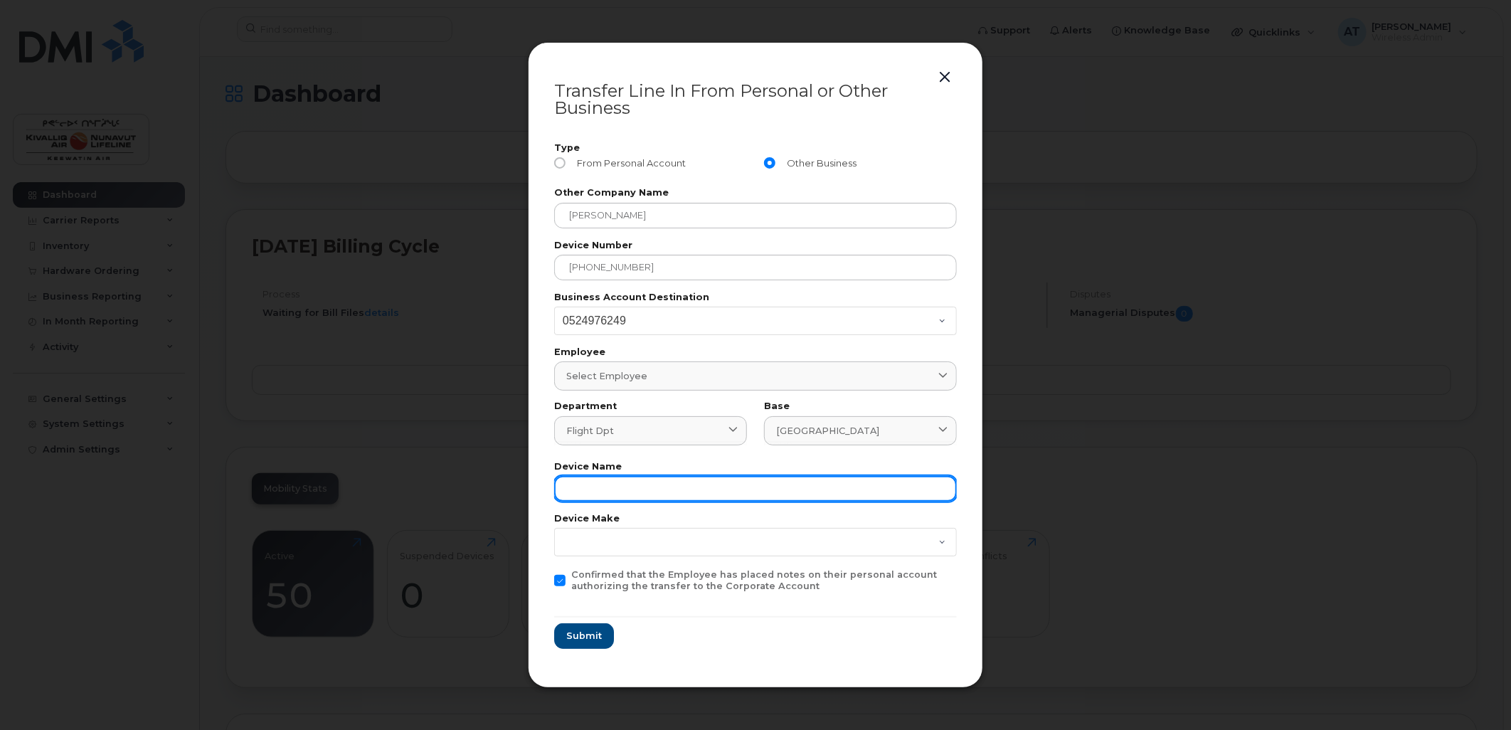
click at [594, 480] on input "text" at bounding box center [755, 489] width 403 height 26
type input "I"
type input "iPhone"
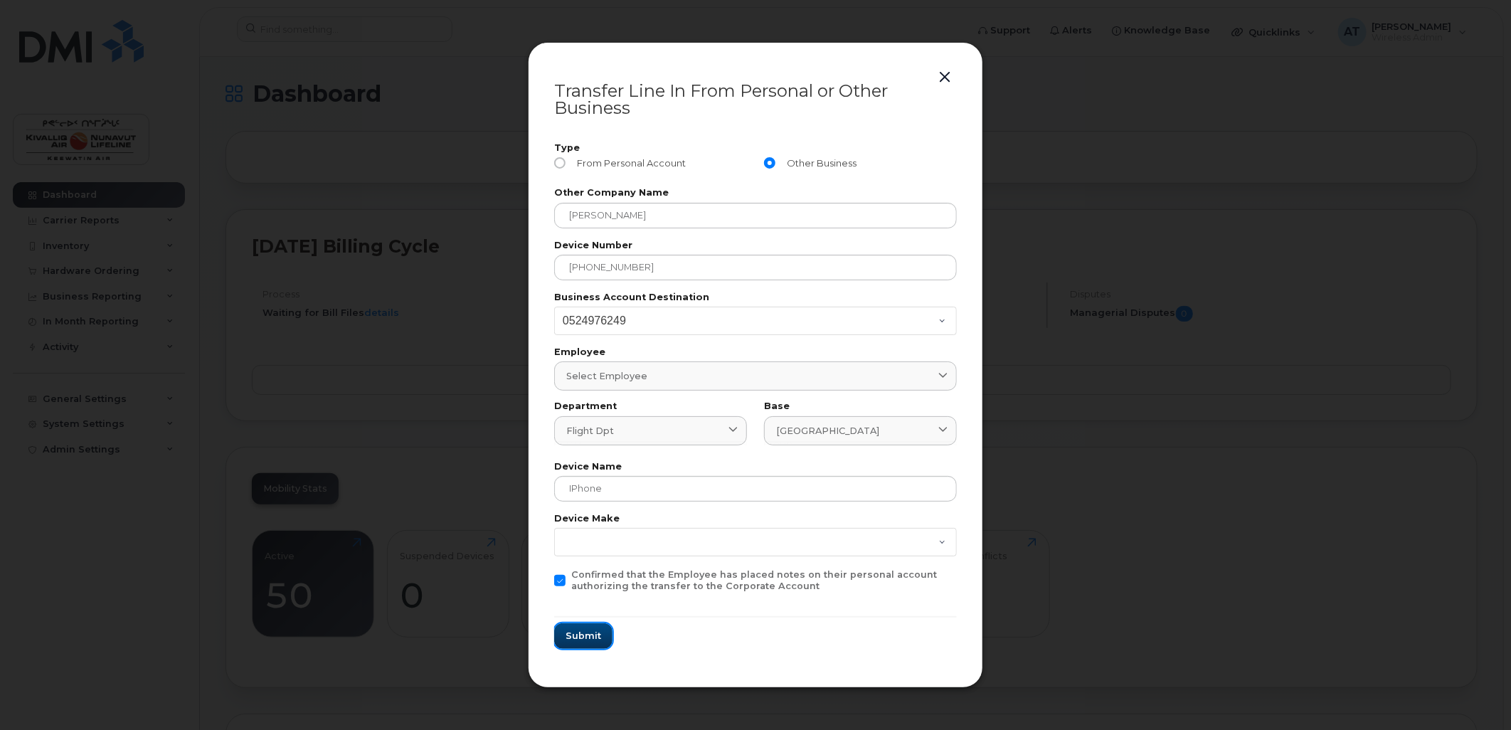
click at [575, 639] on span "Submit" at bounding box center [584, 636] width 36 height 14
click at [798, 555] on form "Type From Personal Account Other Business Other Company Name [PERSON_NAME] Devi…" at bounding box center [755, 396] width 403 height 505
click at [797, 546] on select "Aircard Android Blackberry Cell Phone GPS HUB iPhone Laptop [PERSON_NAME] Pager…" at bounding box center [755, 542] width 403 height 28
select select "iPhone"
click at [554, 528] on select "Aircard Android Blackberry Cell Phone GPS HUB iPhone Laptop [PERSON_NAME] Pager…" at bounding box center [755, 542] width 403 height 28
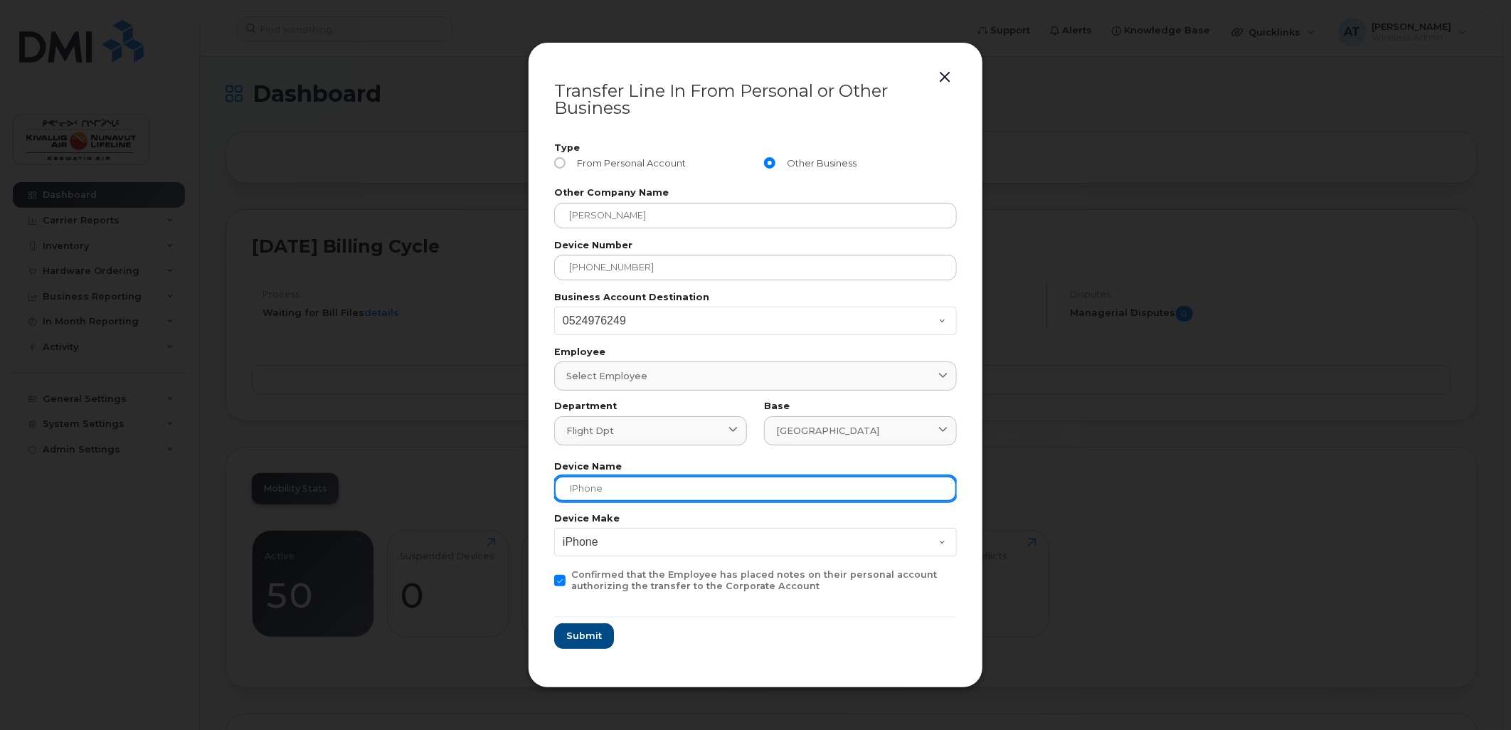
drag, startPoint x: 632, startPoint y: 488, endPoint x: 292, endPoint y: 418, distance: 346.6
click at [423, 450] on div "Transfer Line In From Personal or Other Business Type From Personal Account Oth…" at bounding box center [755, 365] width 1511 height 730
type input "N"
type input "F"
type input "Charter Phone"
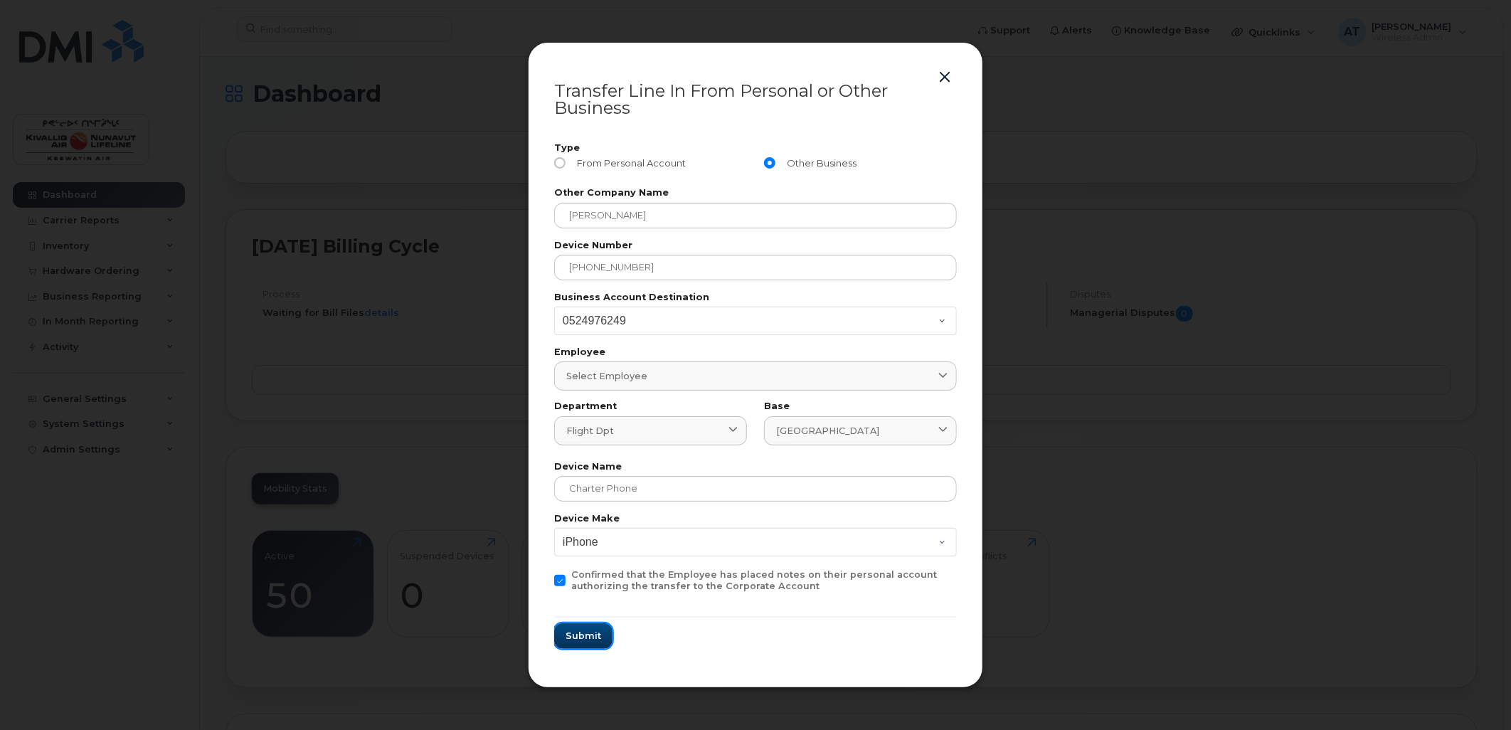
click at [585, 635] on span "Submit" at bounding box center [584, 636] width 36 height 14
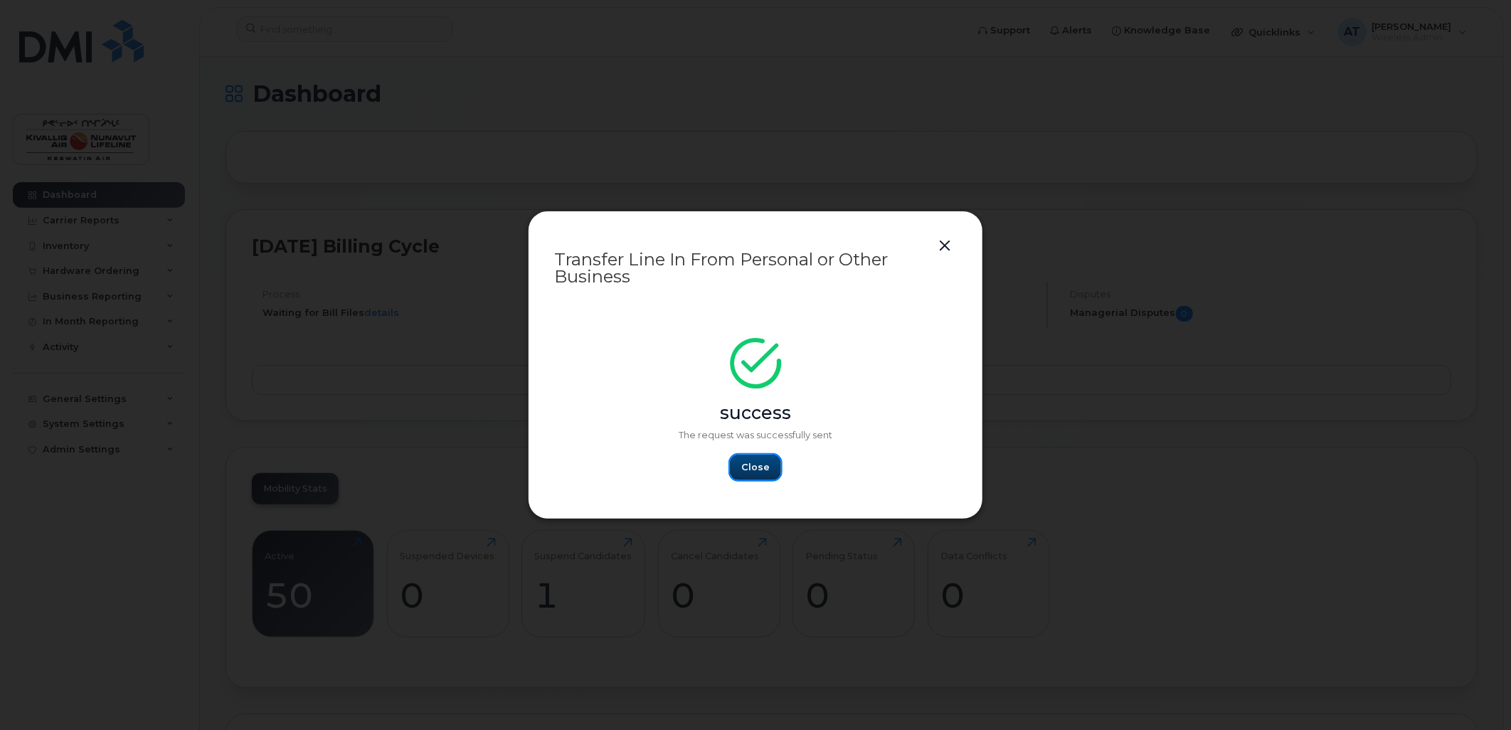
click at [737, 467] on button "Close" at bounding box center [755, 468] width 51 height 26
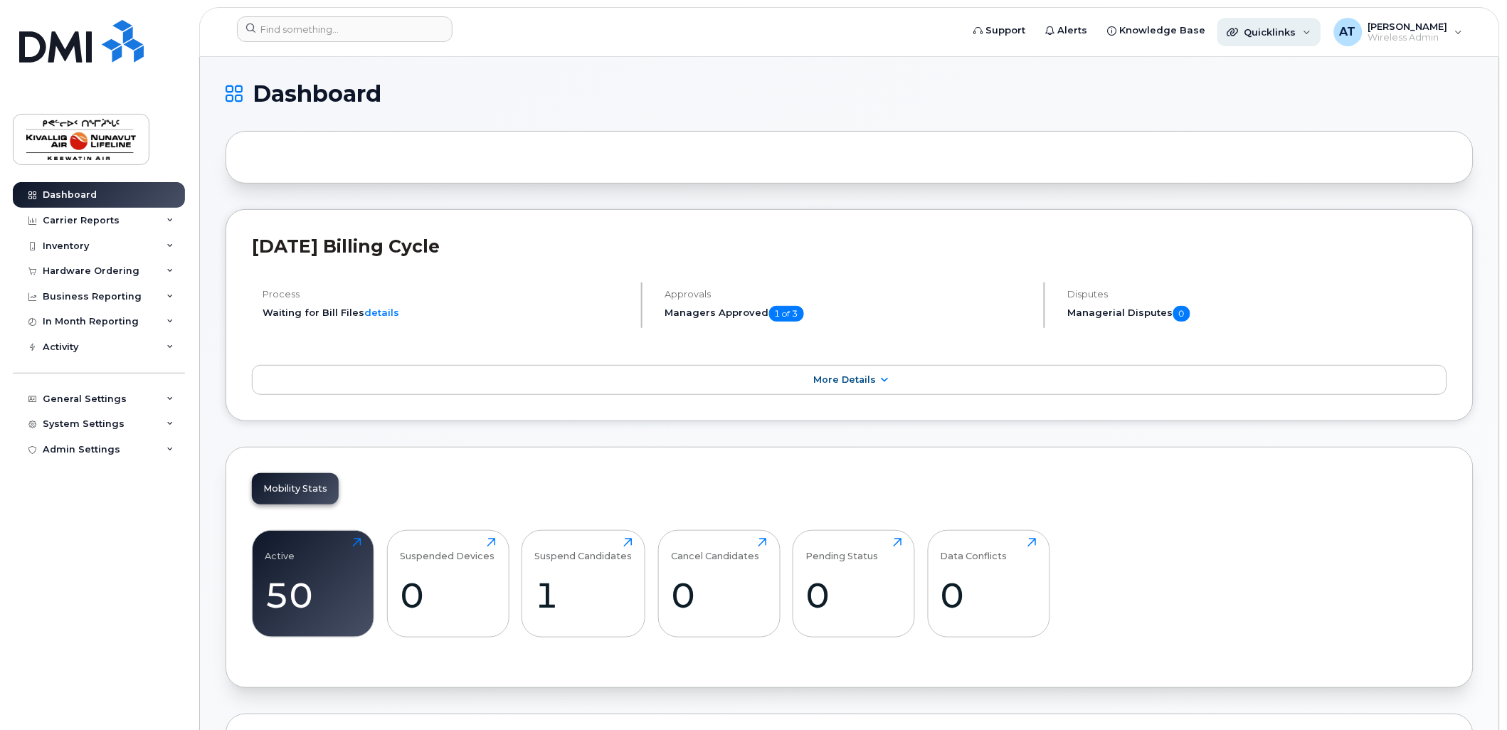
click at [1289, 31] on span "Quicklinks" at bounding box center [1270, 31] width 52 height 11
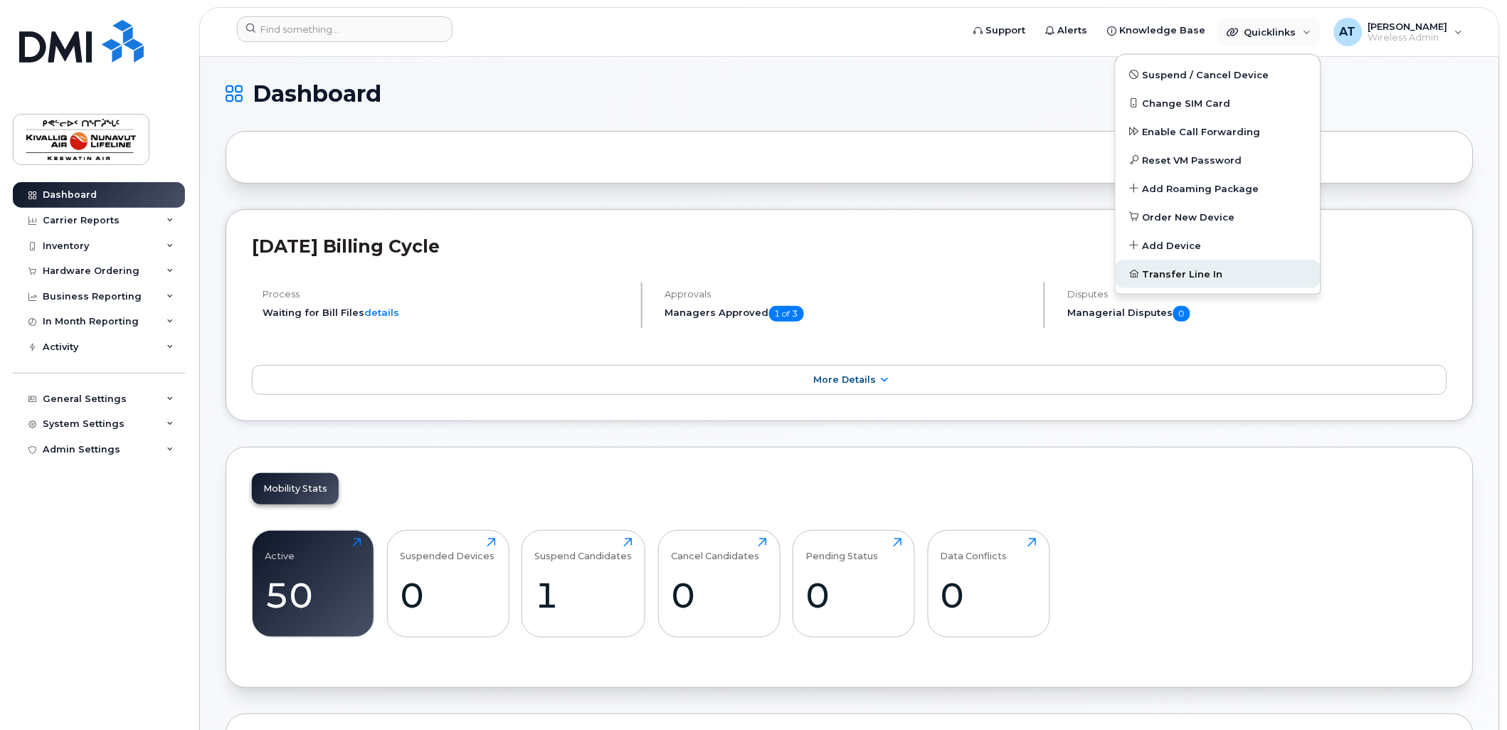
click at [1185, 269] on span "Transfer Line In" at bounding box center [1183, 275] width 80 height 14
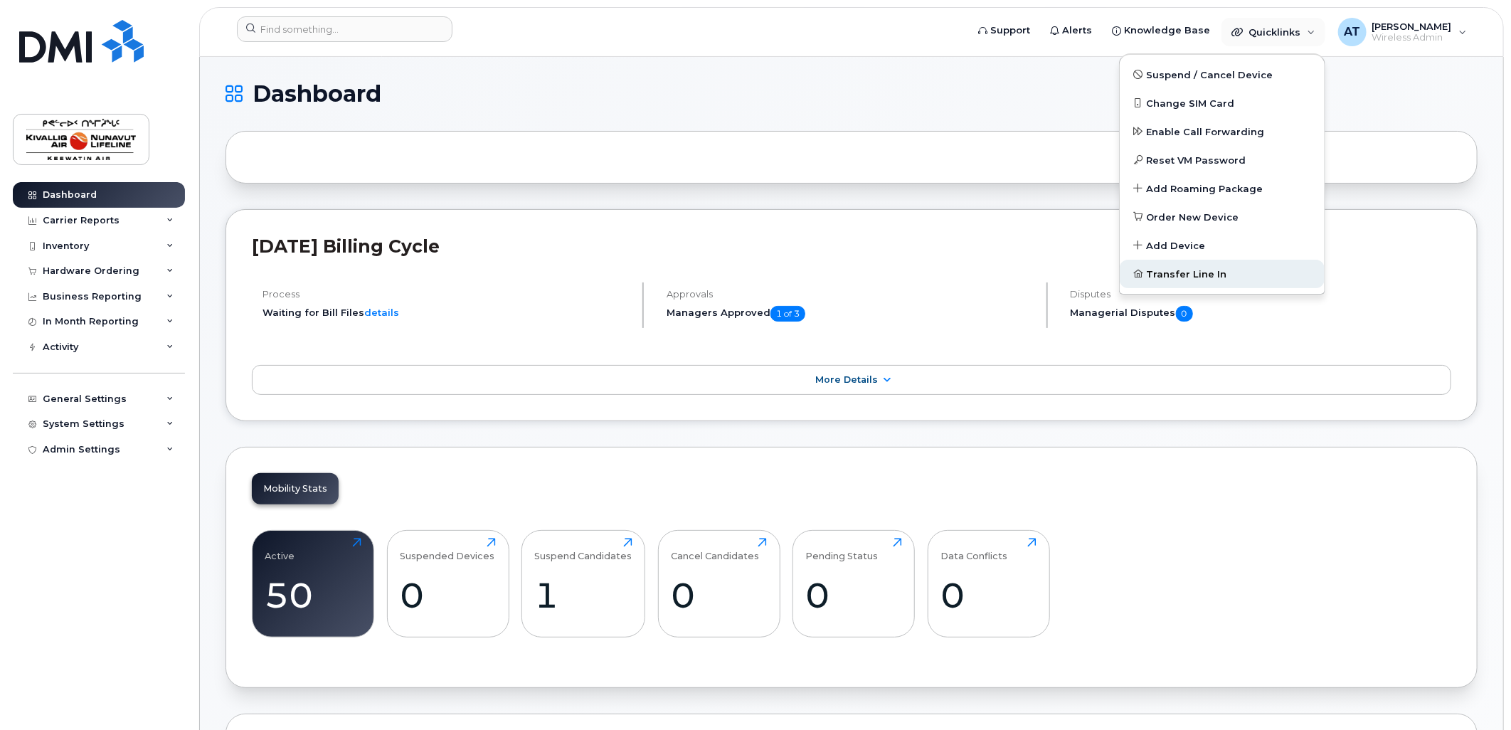
select select
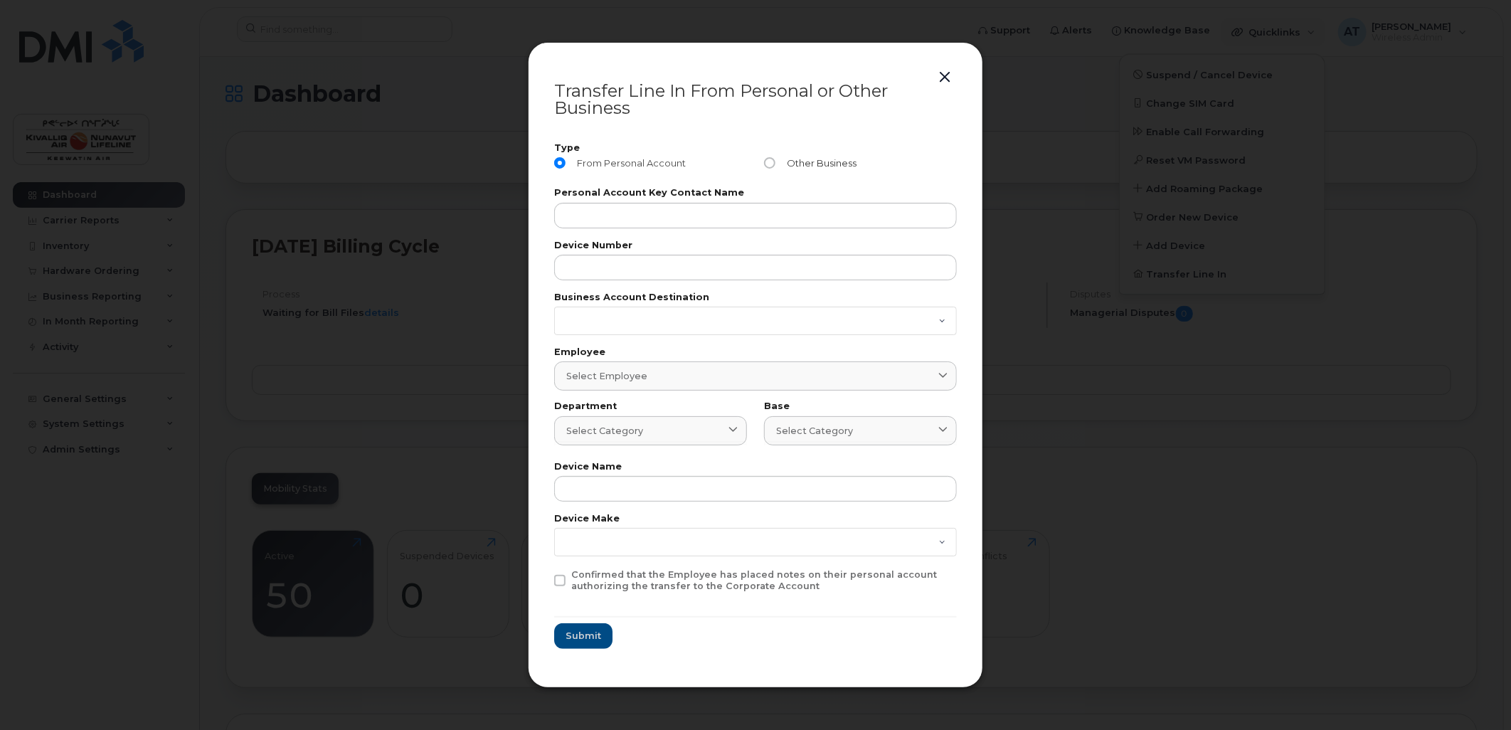
click at [765, 158] on input "Other Business" at bounding box center [769, 162] width 11 height 11
radio input "true"
click at [698, 206] on input "text" at bounding box center [755, 216] width 403 height 26
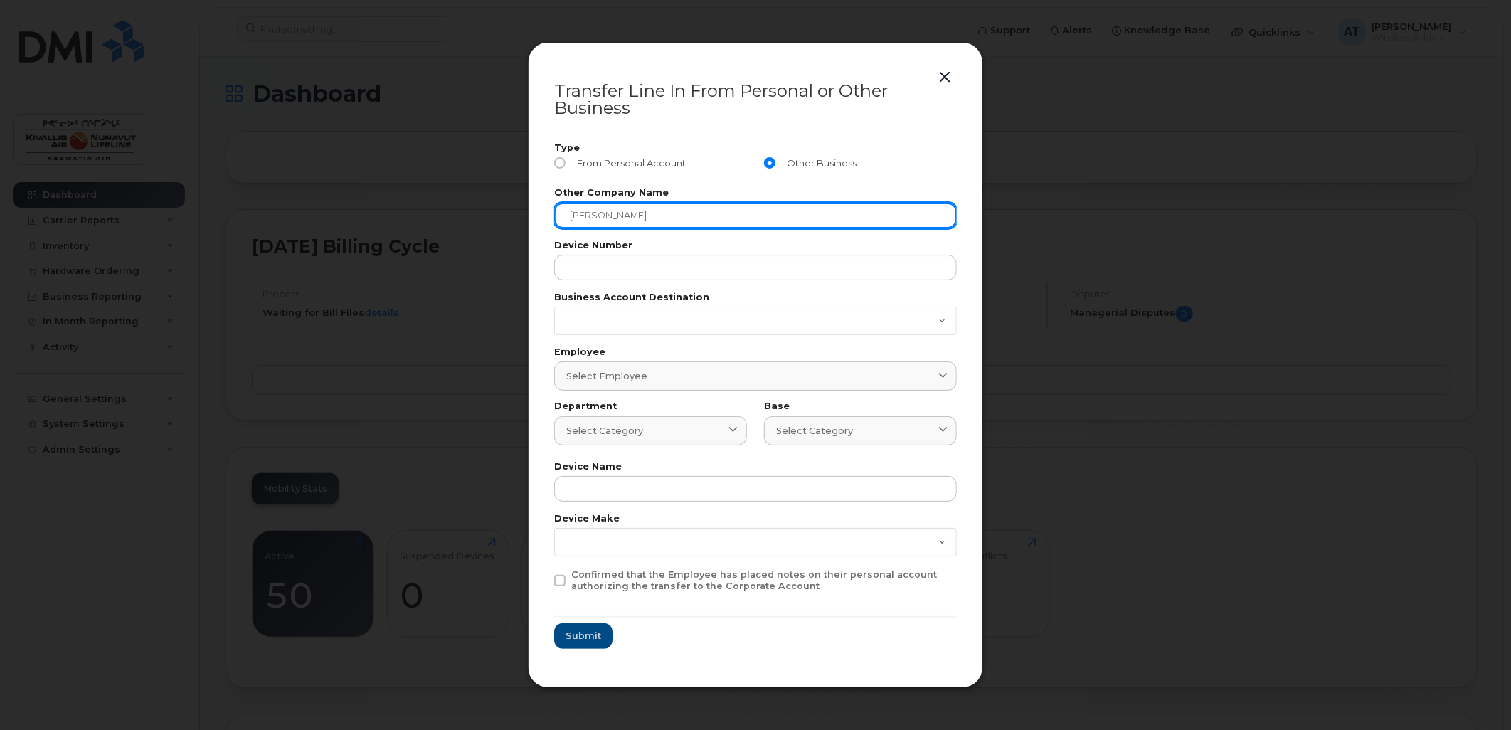
type input "[PERSON_NAME]"
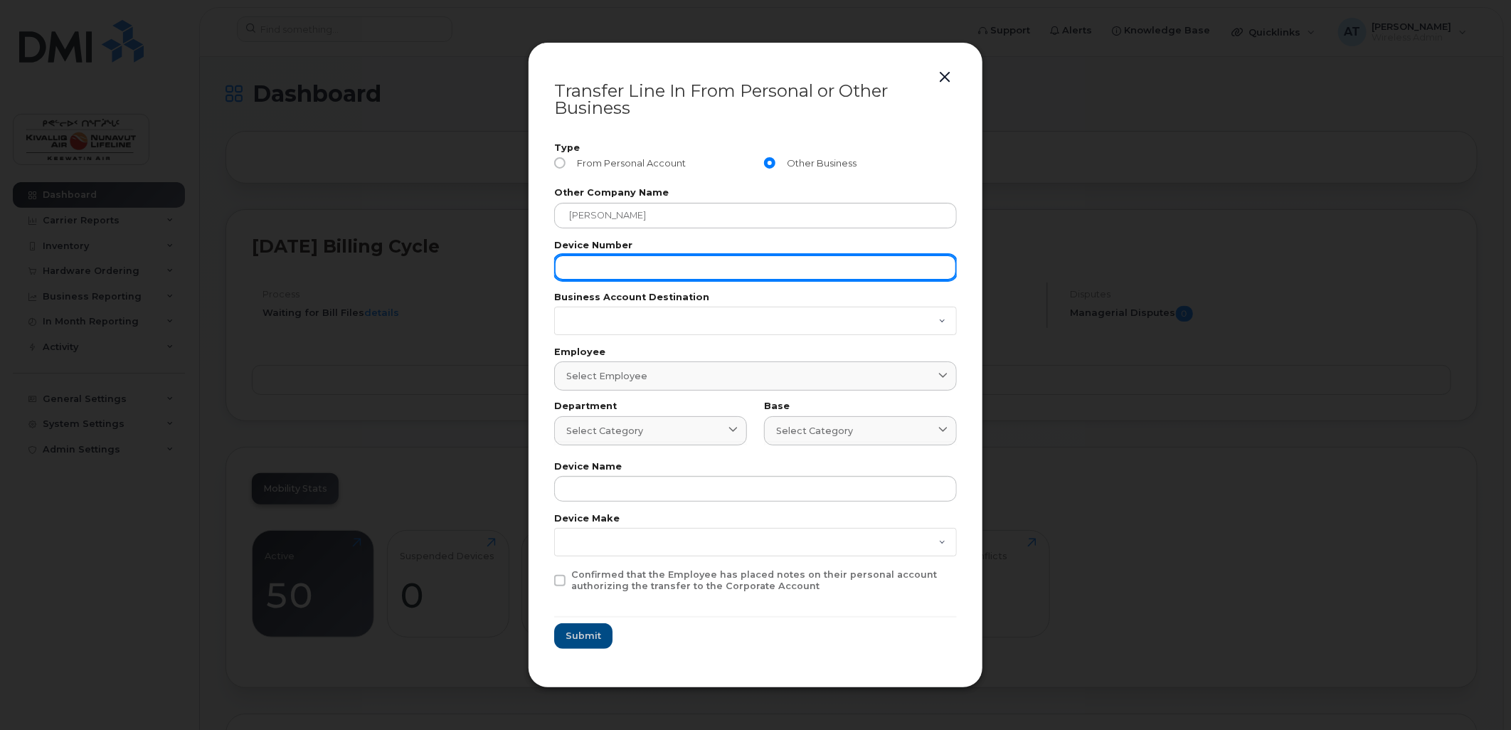
click at [596, 265] on input "text" at bounding box center [755, 268] width 403 height 26
type input "[PHONE_NUMBER]"
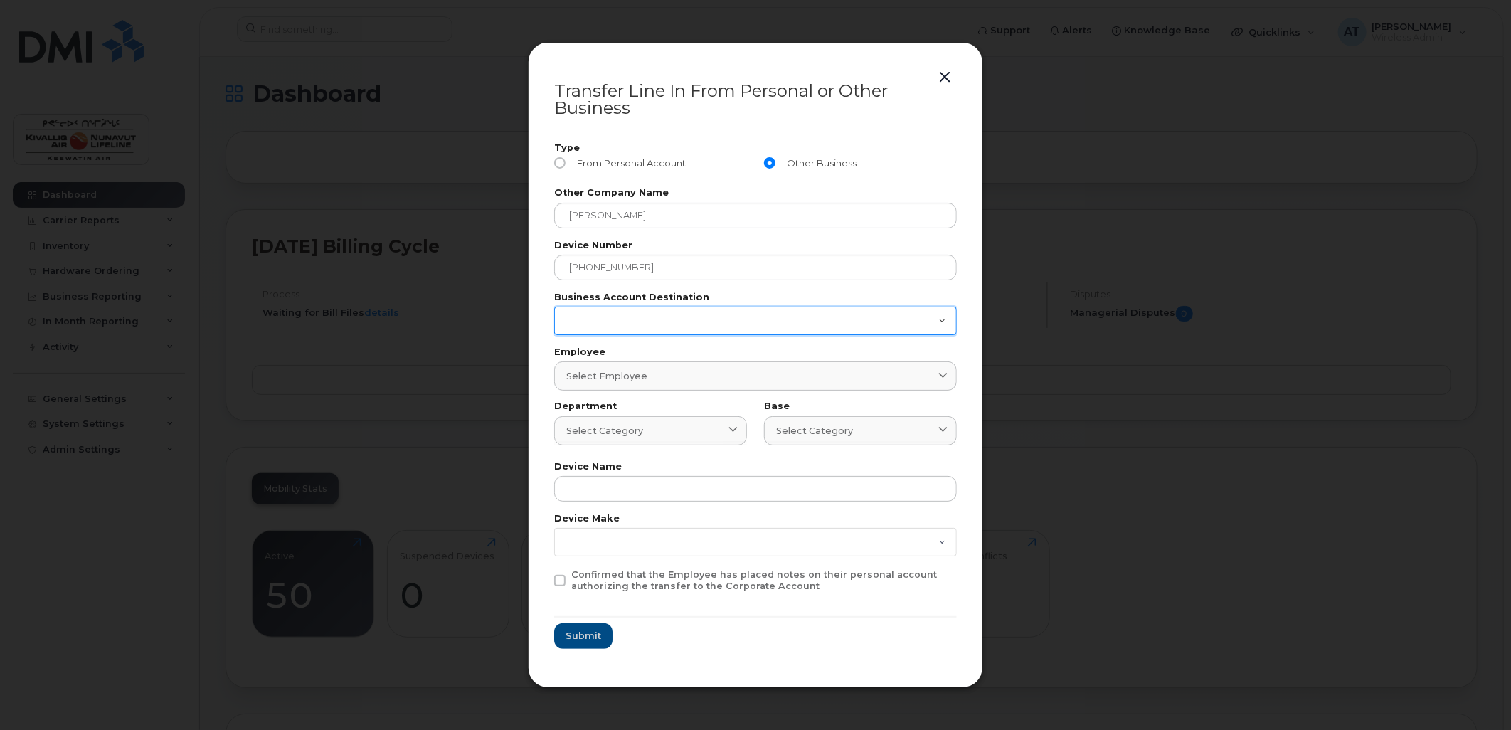
click at [602, 314] on select "0524976249" at bounding box center [755, 321] width 403 height 28
select select "0524976249"
click at [554, 307] on select "0524976249" at bounding box center [755, 321] width 403 height 28
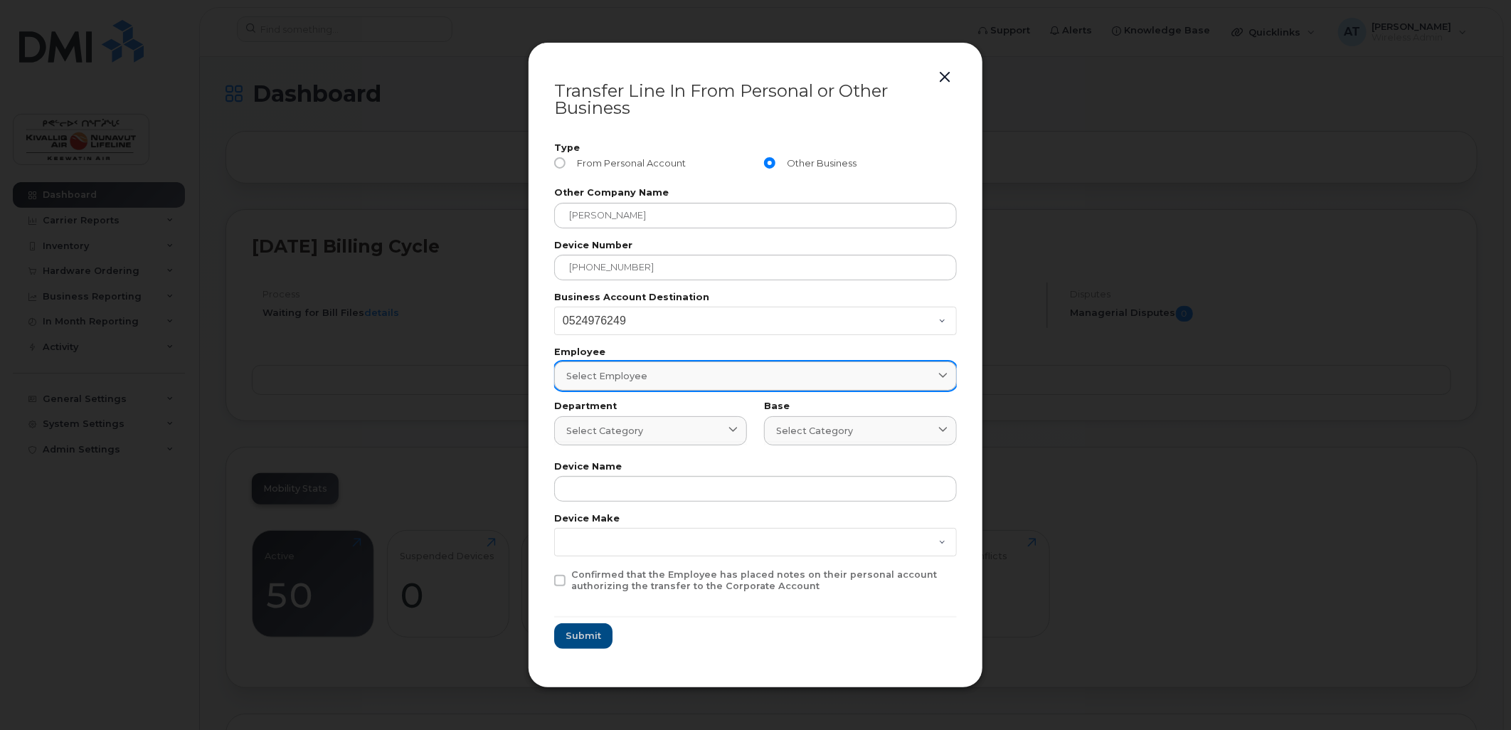
click at [598, 372] on span "Select employee" at bounding box center [606, 376] width 81 height 14
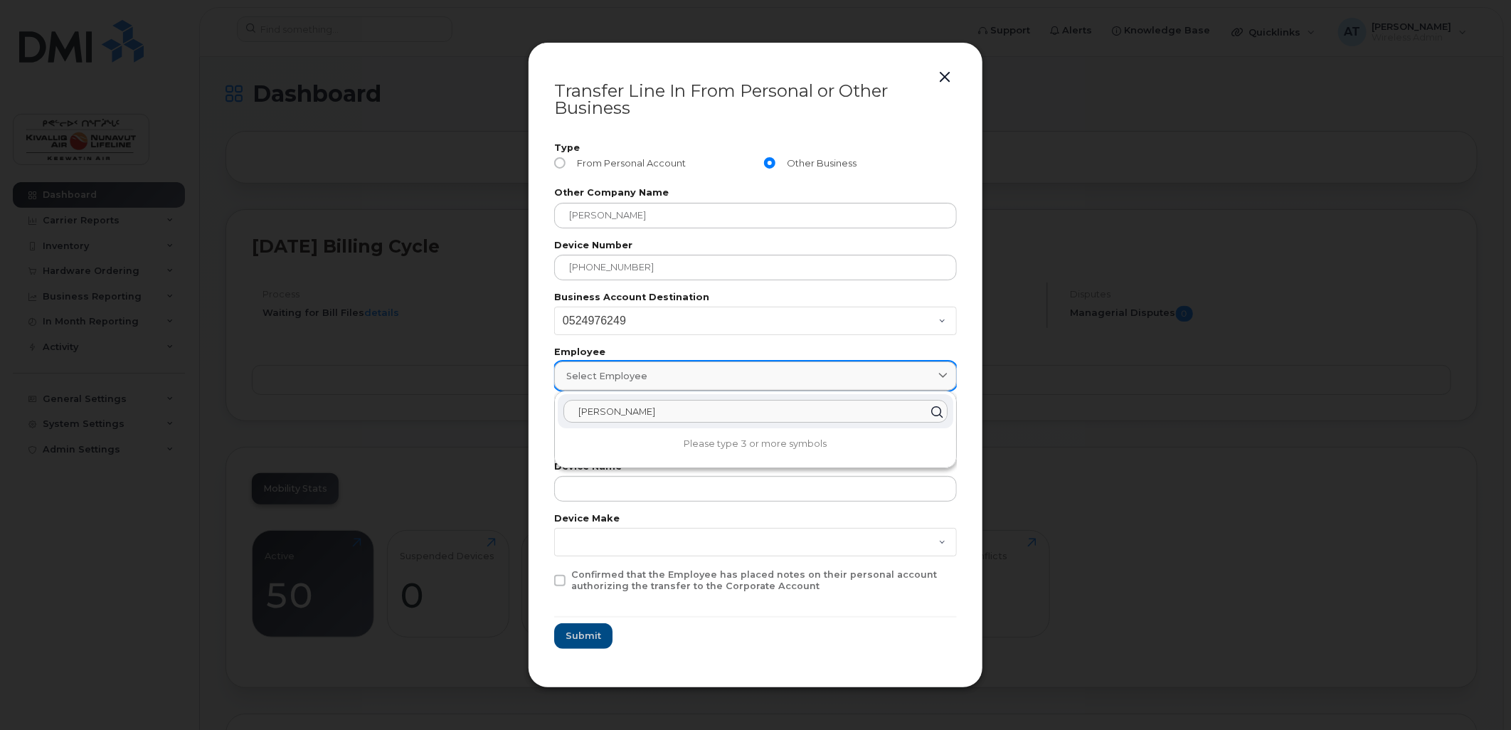
type input "Eliz"
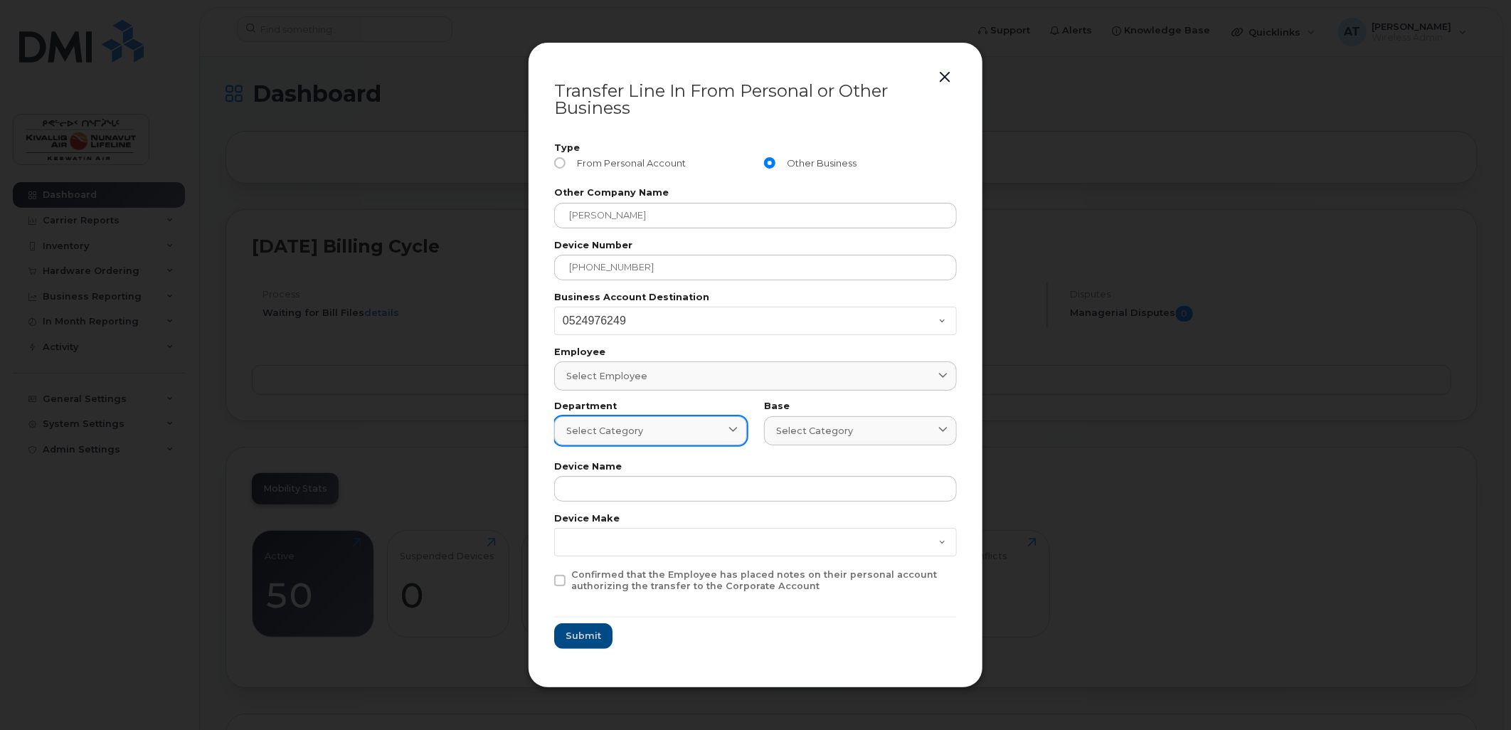
click at [622, 424] on span "Select category" at bounding box center [604, 431] width 77 height 14
type input "a"
click at [724, 465] on icon at bounding box center [727, 465] width 21 height 21
click at [658, 458] on input "text" at bounding box center [651, 466] width 174 height 23
type input "f"
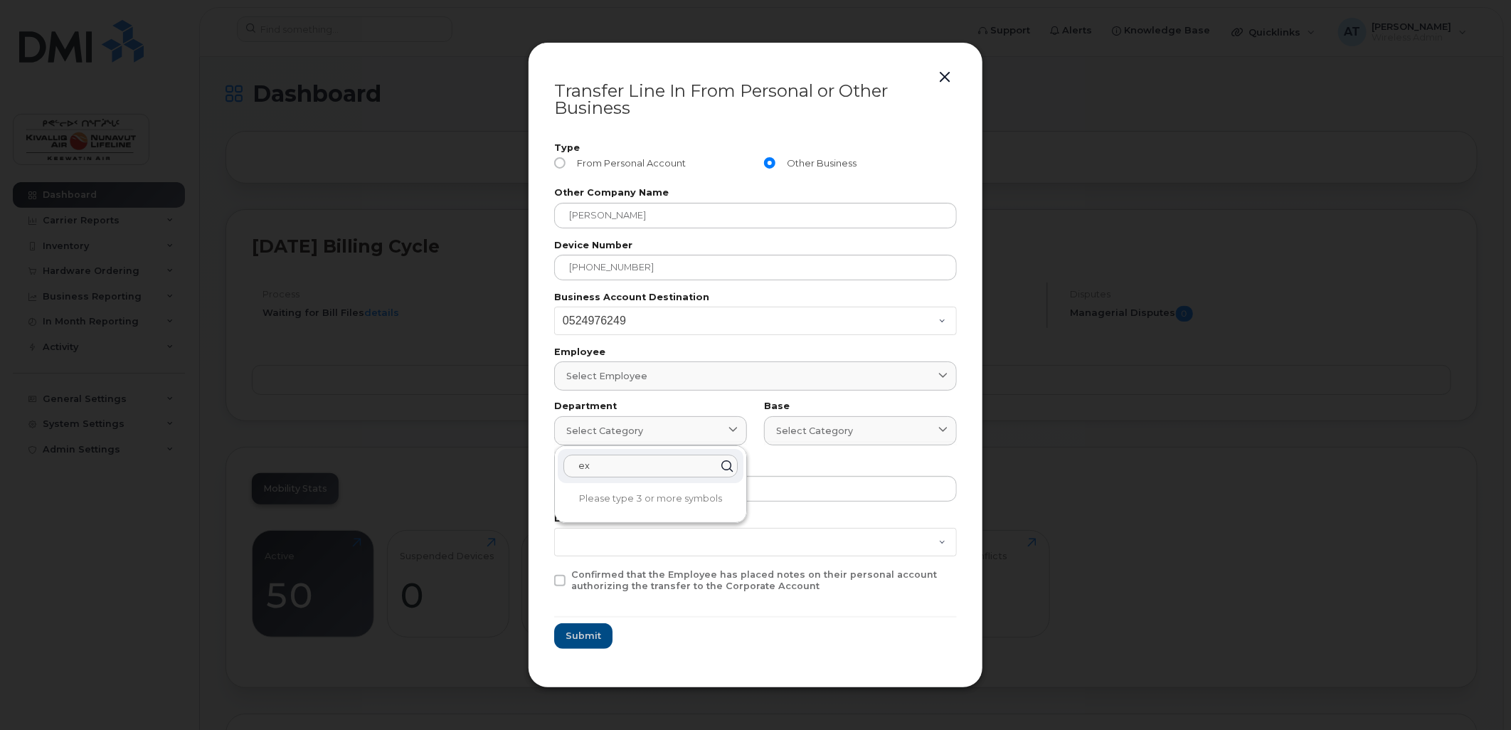
type input "e"
type input "op"
click at [658, 458] on input "op" at bounding box center [651, 466] width 174 height 23
click at [817, 491] on input "text" at bounding box center [755, 489] width 403 height 26
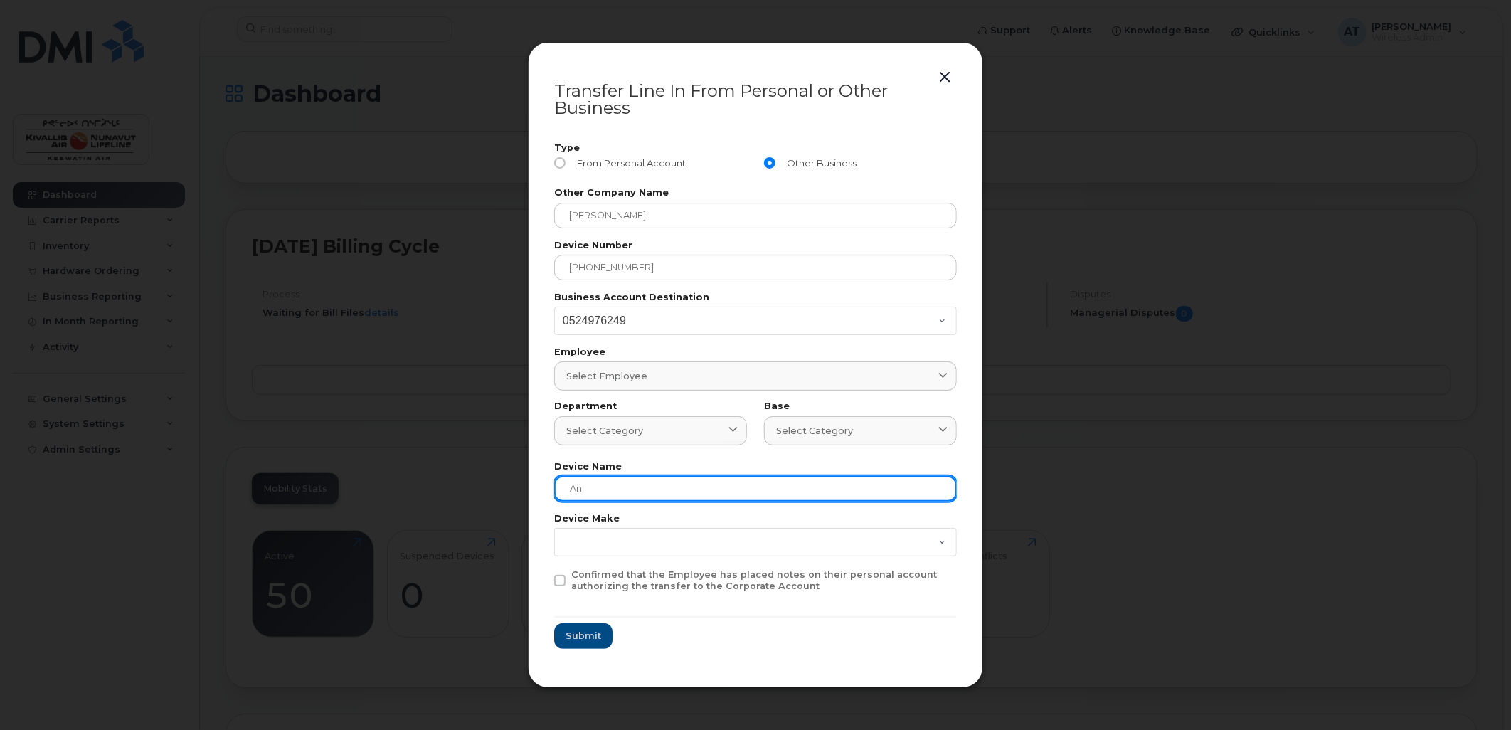
type input "A"
type input "Finance Analyst"
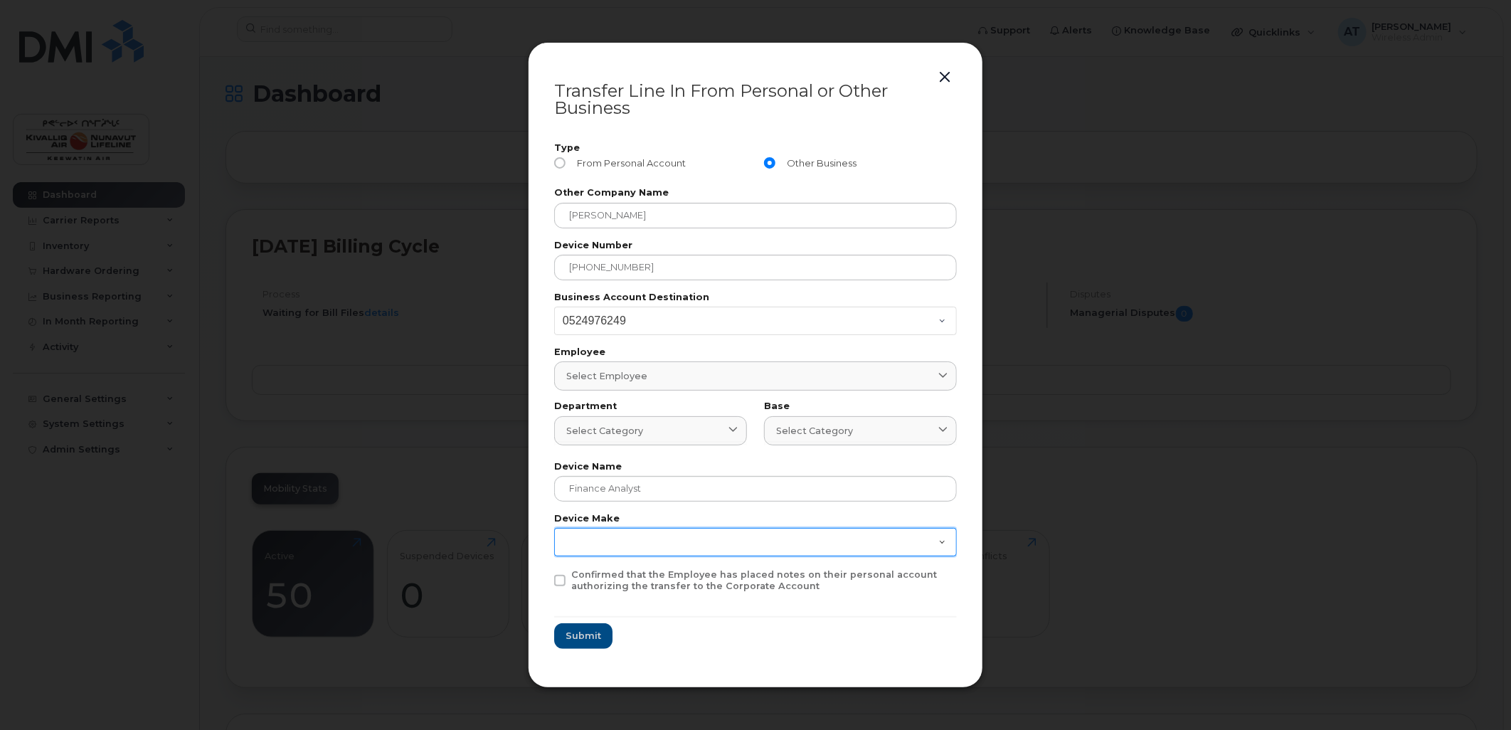
click at [645, 532] on select "Aircard Android Blackberry Cell Phone GPS HUB iPhone Laptop [PERSON_NAME] Pager…" at bounding box center [755, 542] width 403 height 28
select select "Android"
click at [554, 528] on select "Aircard Android Blackberry Cell Phone GPS HUB iPhone Laptop [PERSON_NAME] Pager…" at bounding box center [755, 542] width 403 height 28
click at [557, 576] on span at bounding box center [559, 580] width 11 height 11
click at [544, 576] on input "Confirmed that the Employee has placed notes on their personal account authoriz…" at bounding box center [540, 572] width 7 height 7
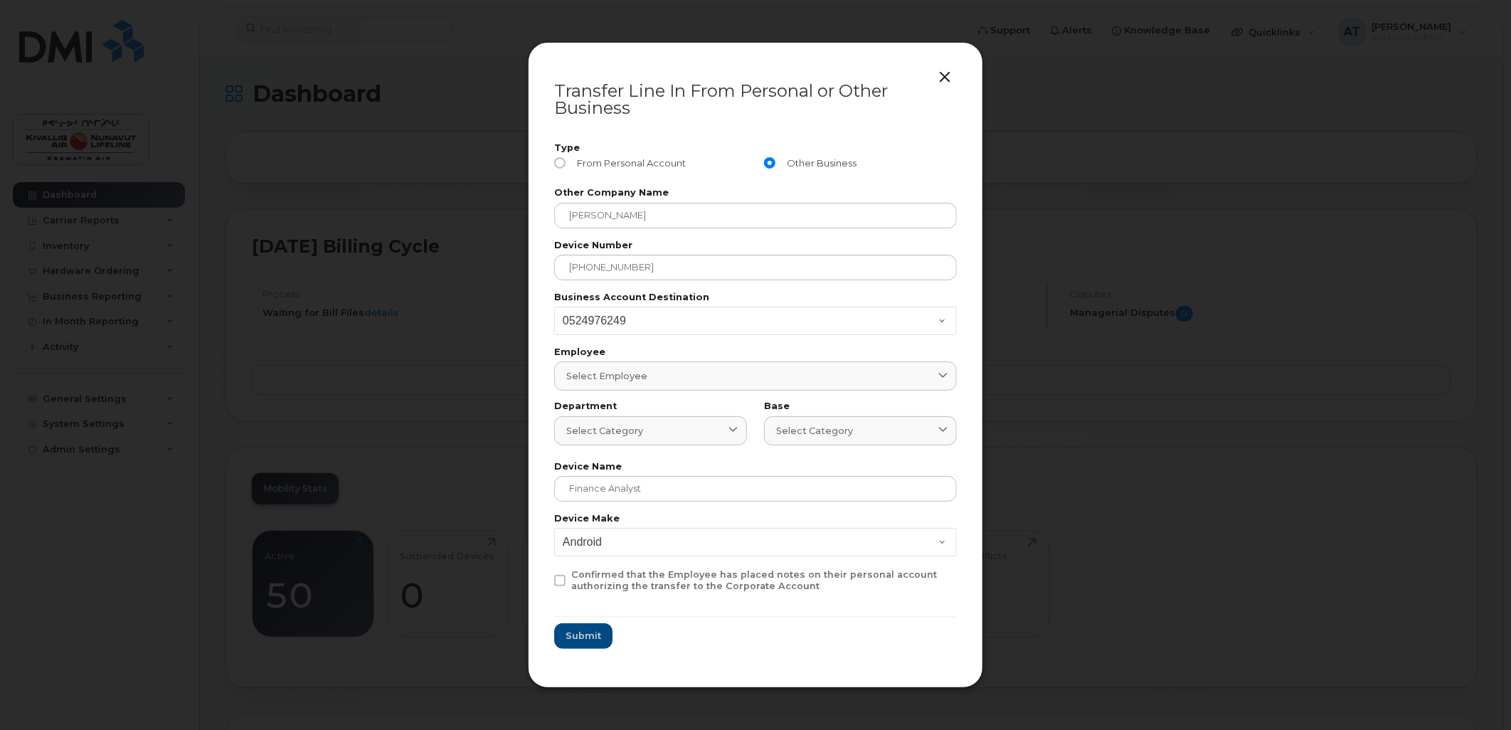
checkbox input "true"
click at [571, 635] on span "Submit" at bounding box center [584, 636] width 36 height 14
click at [610, 431] on span "Select category" at bounding box center [604, 431] width 77 height 14
type input "a"
type input "s"
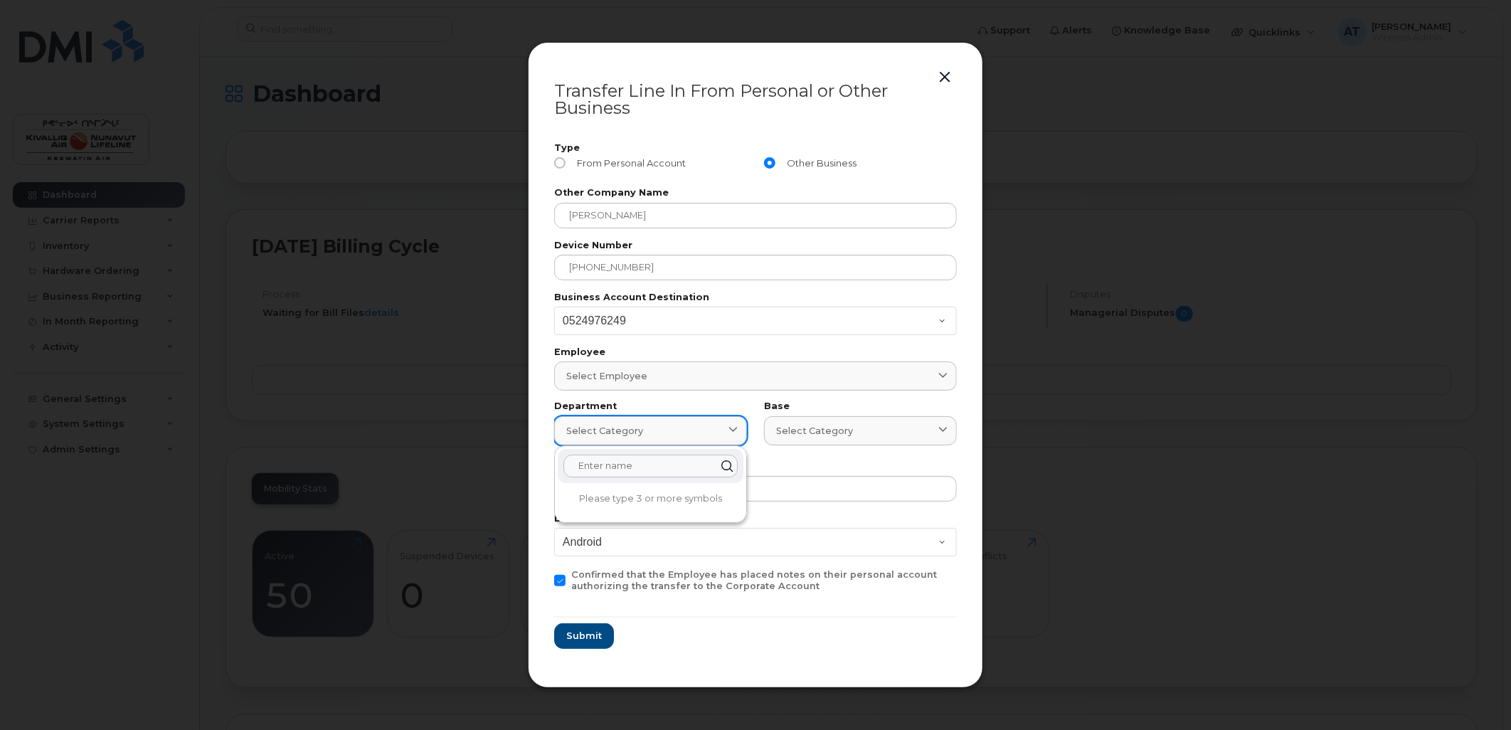
type input "d"
type input "f"
type input "g"
type input "h"
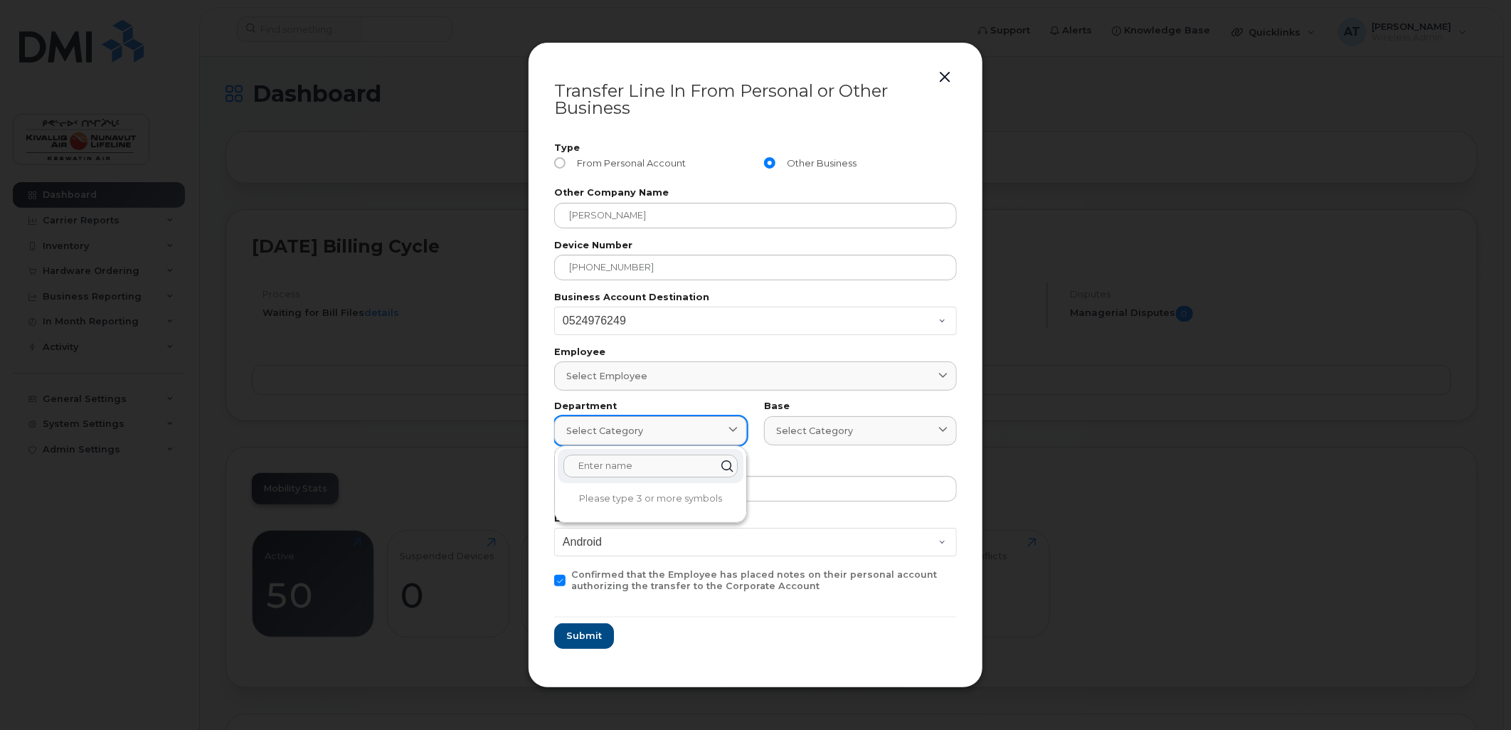
type input "j"
type input "k"
type input "q"
type input "w"
type input "a"
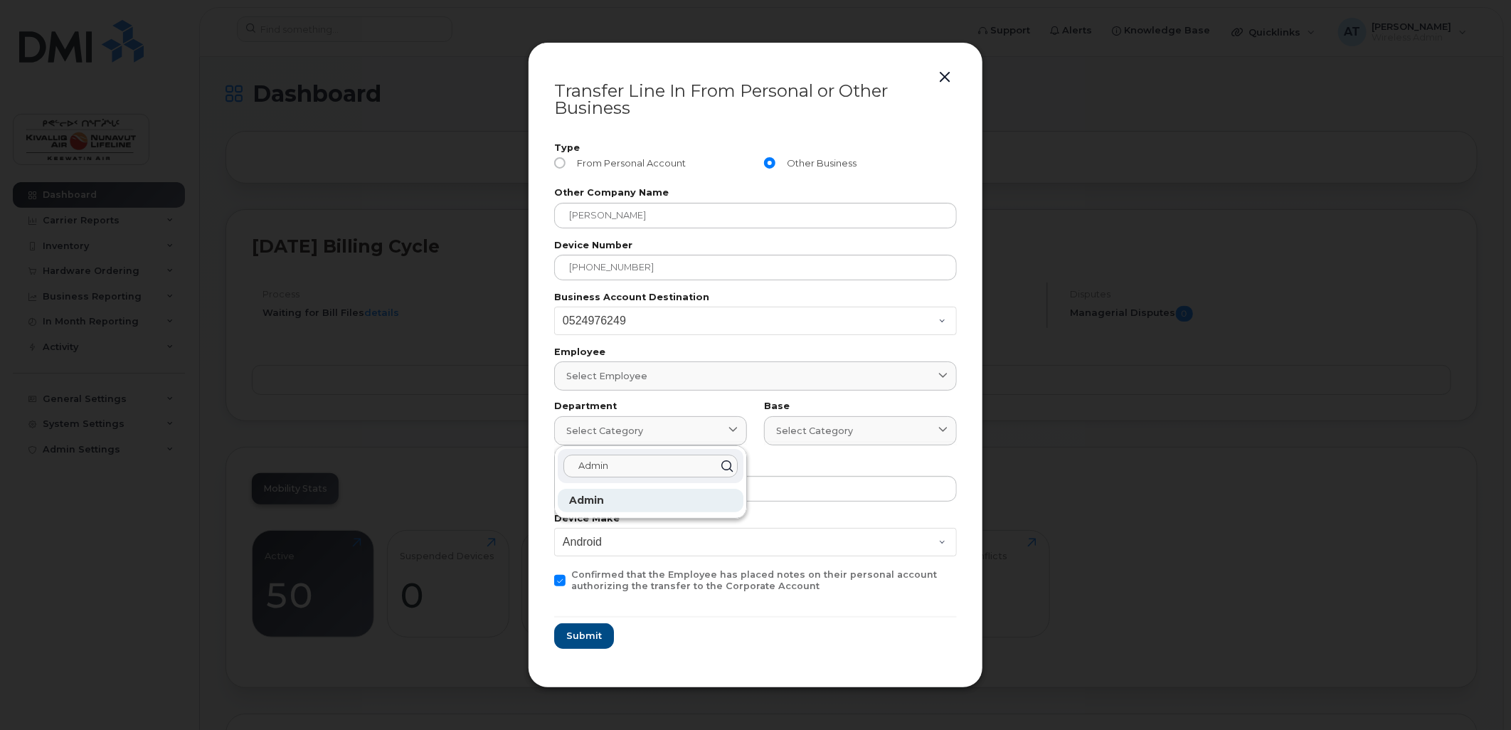
type input "Admin"
click at [618, 502] on p "Admin" at bounding box center [650, 500] width 163 height 15
type input "7589"
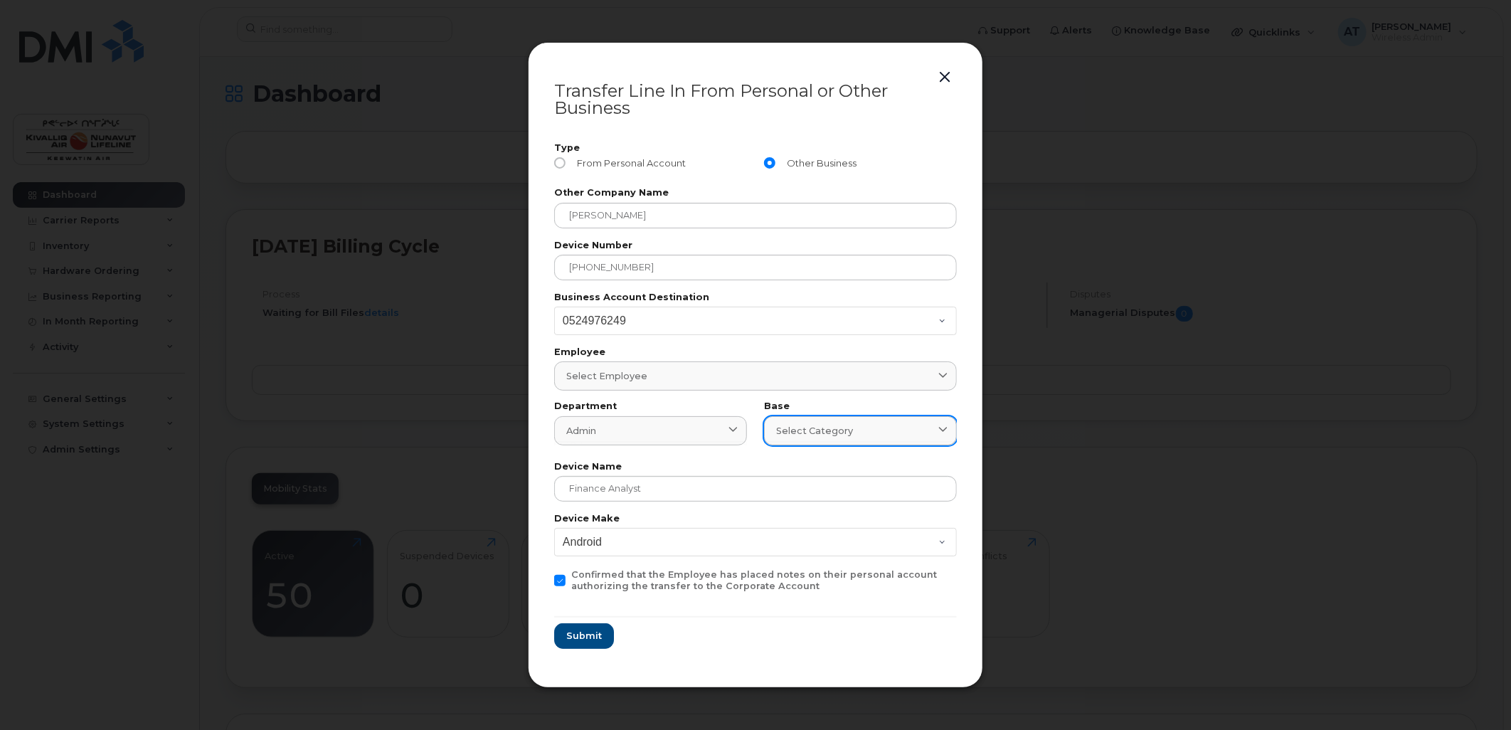
click at [823, 427] on span "Select category" at bounding box center [814, 431] width 77 height 14
type input "y"
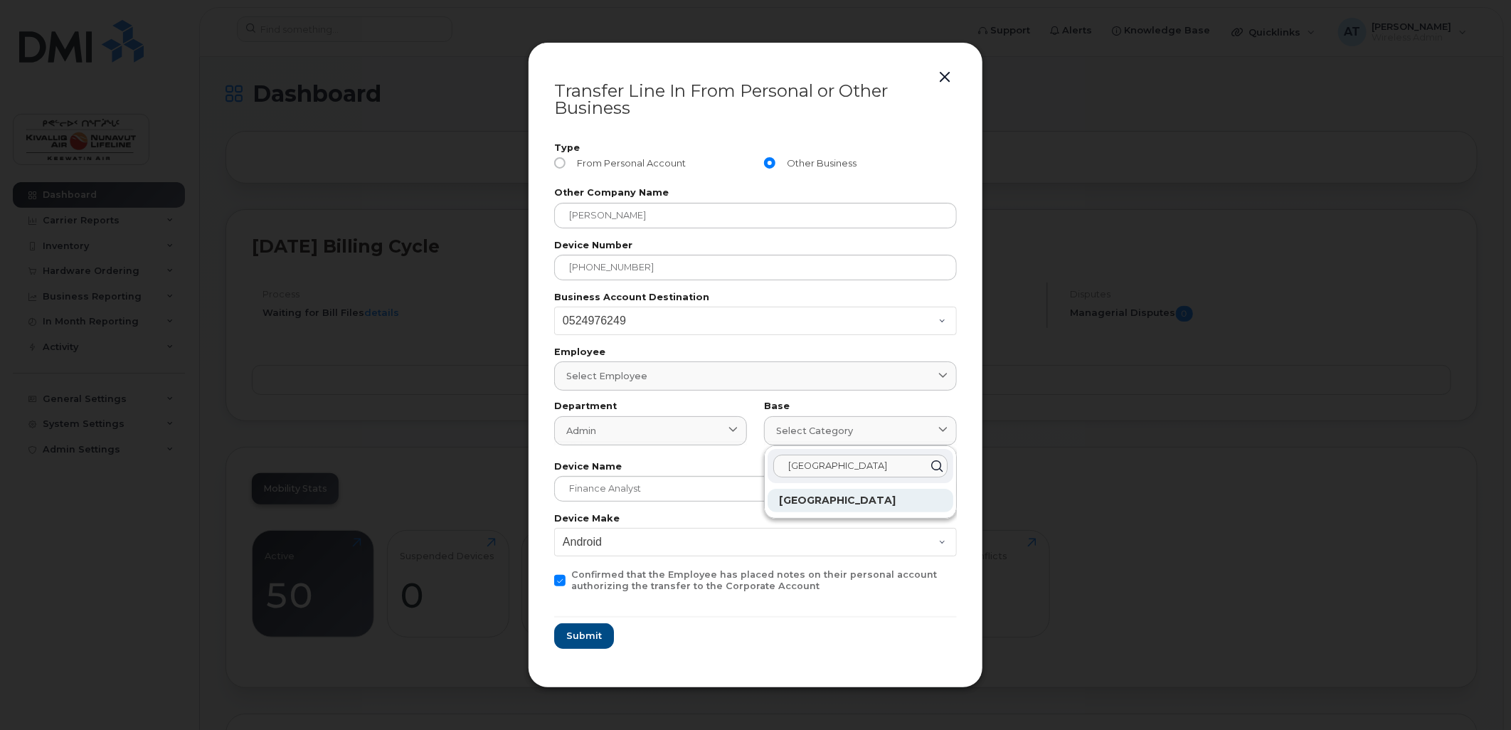
type input "[GEOGRAPHIC_DATA]"
click at [802, 502] on strong "[GEOGRAPHIC_DATA]" at bounding box center [837, 500] width 117 height 13
type input "7806"
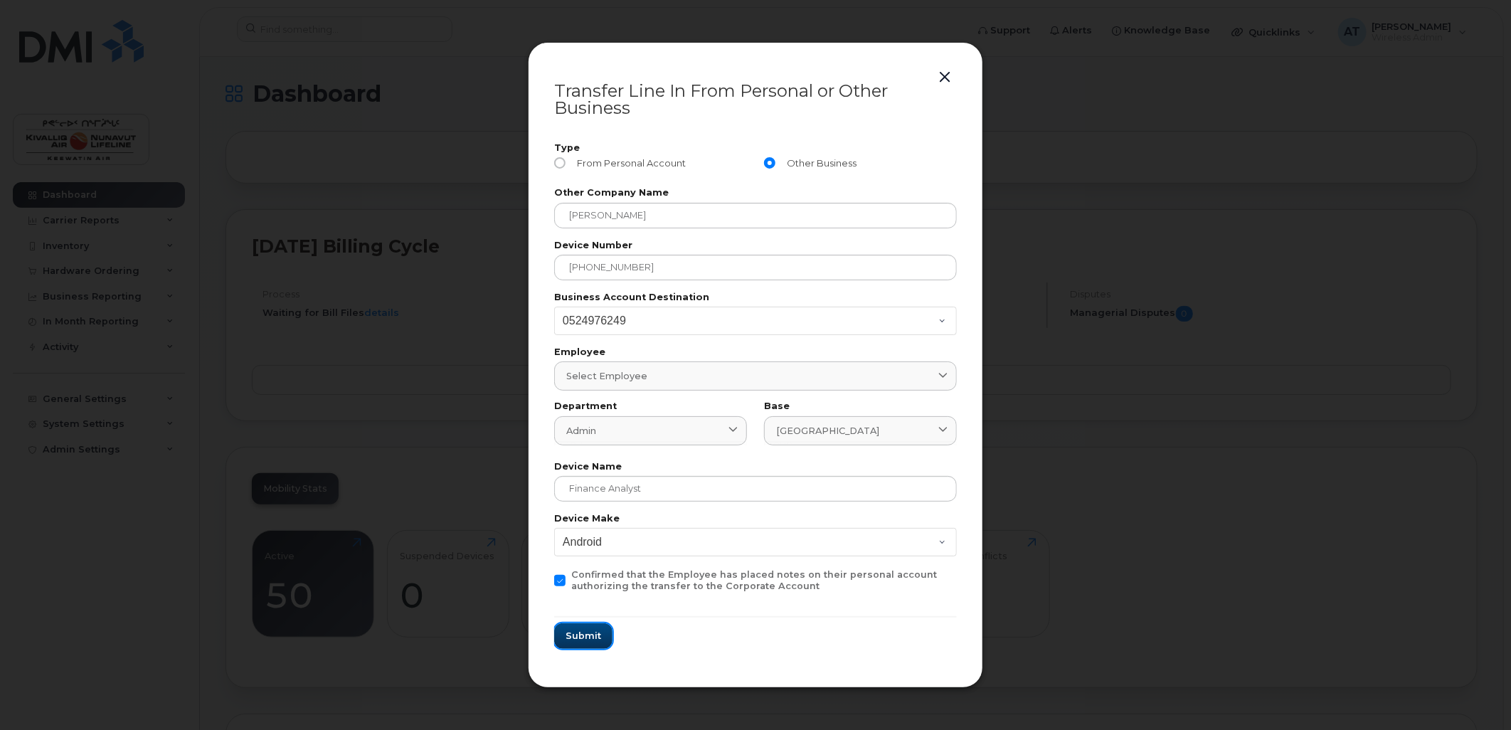
click at [586, 631] on span "Submit" at bounding box center [584, 636] width 36 height 14
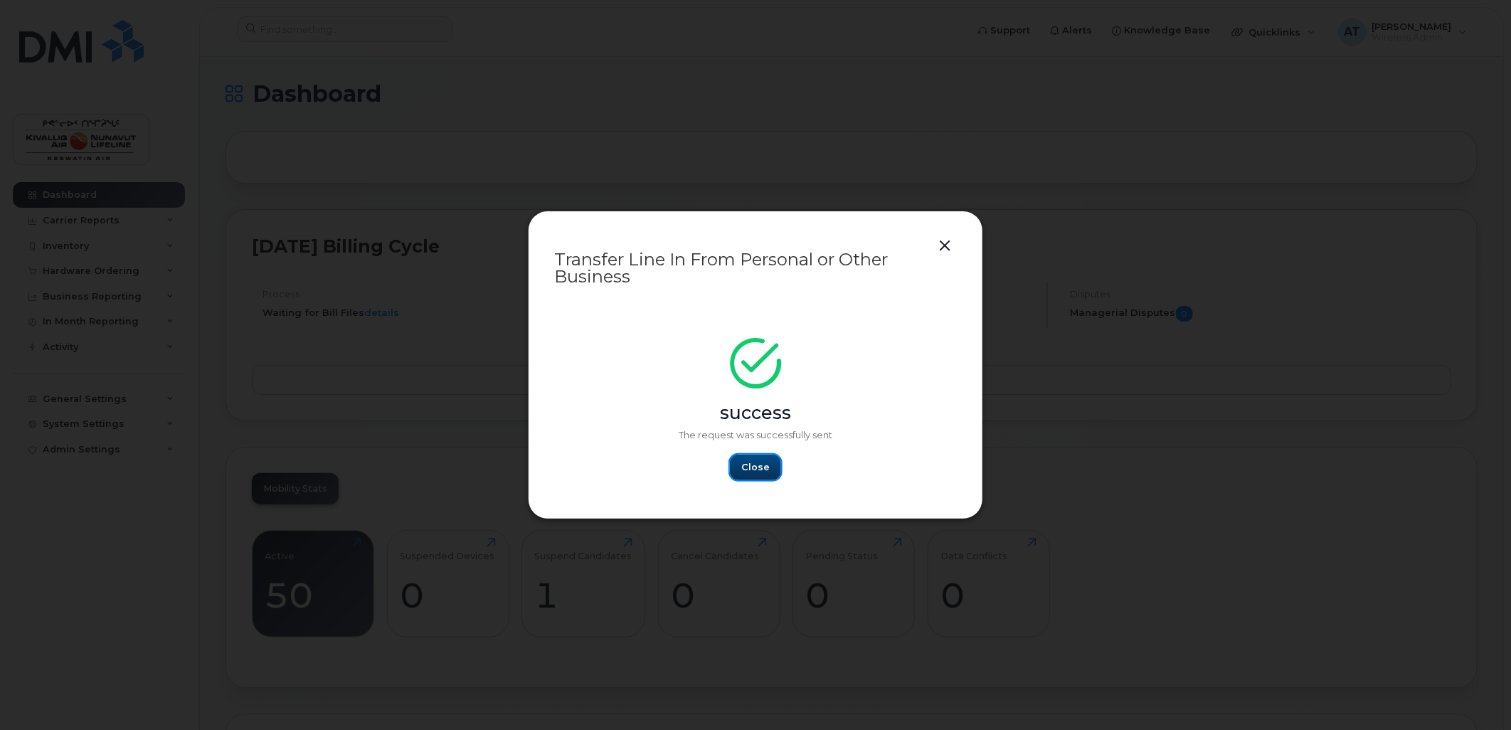
click at [749, 466] on span "Close" at bounding box center [755, 467] width 28 height 14
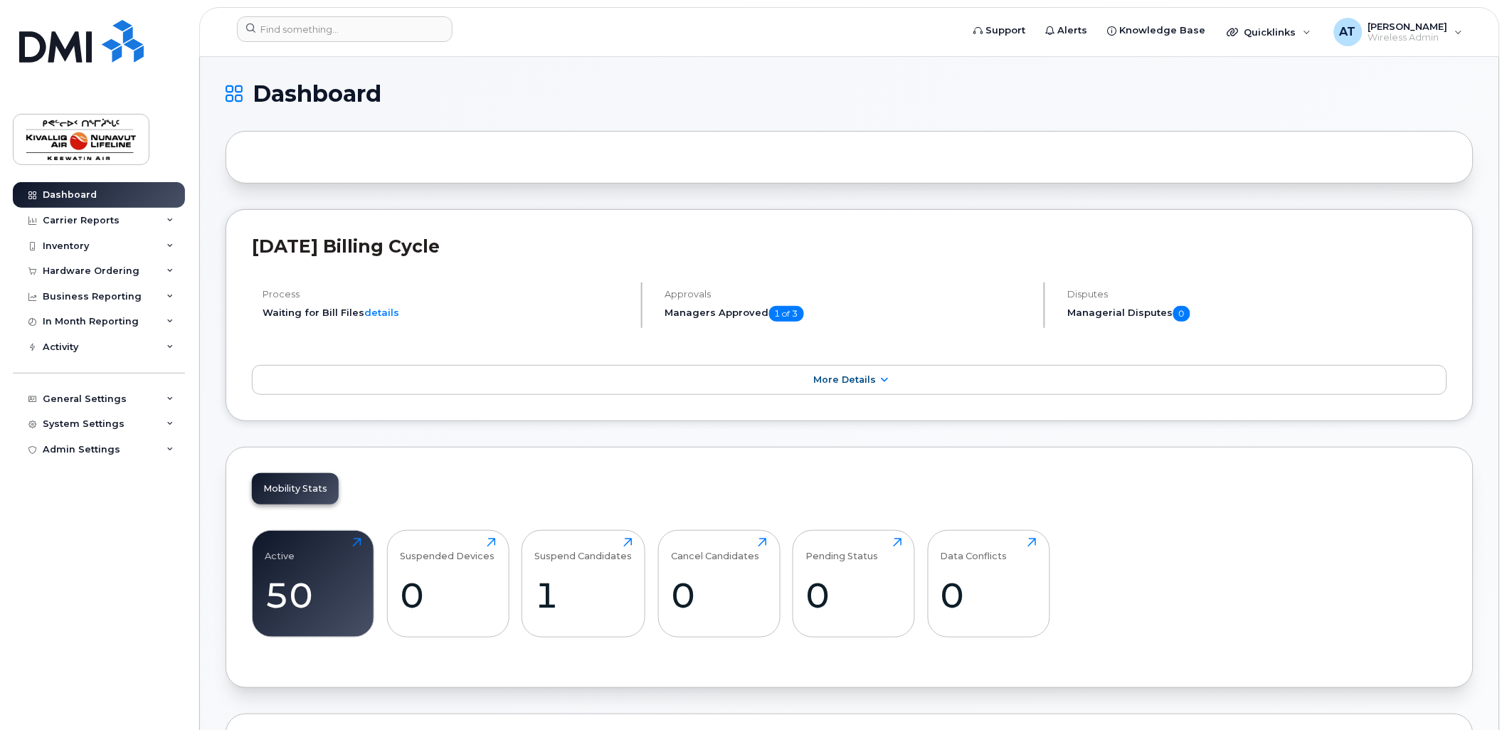
click at [1235, 154] on div at bounding box center [850, 157] width 1248 height 53
